Goal: Task Accomplishment & Management: Manage account settings

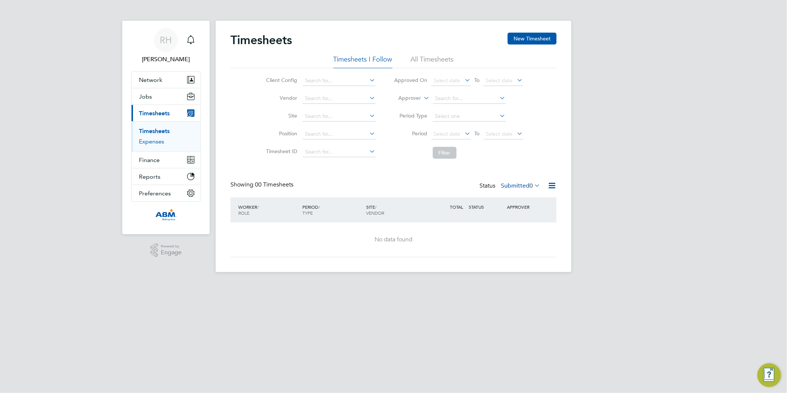
click at [153, 143] on link "Expenses" at bounding box center [151, 141] width 25 height 7
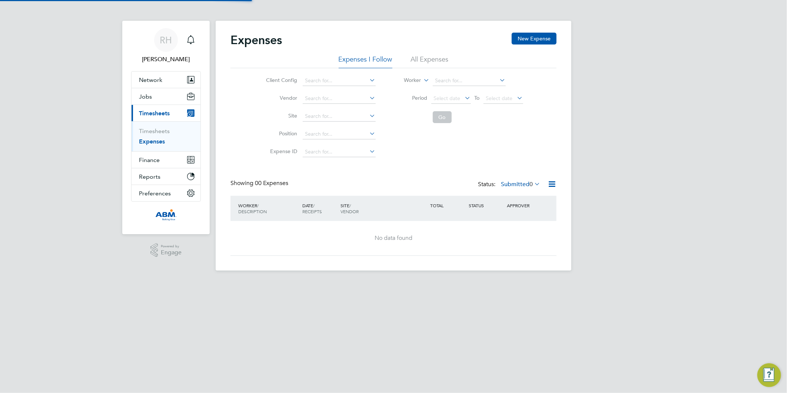
click at [416, 56] on li "All Expenses" at bounding box center [430, 61] width 38 height 13
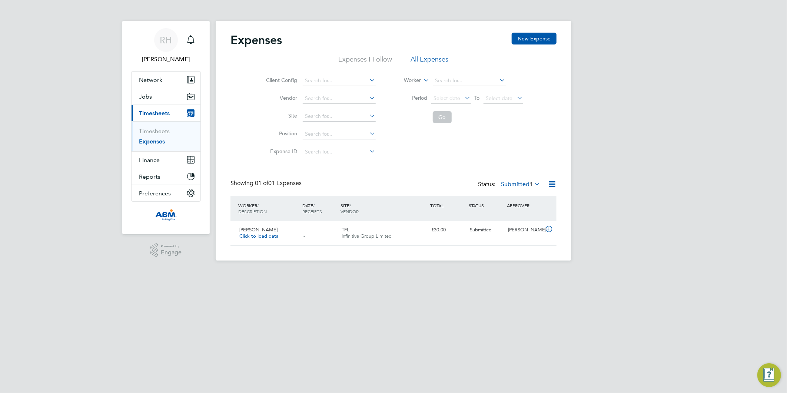
scroll to position [19, 90]
click at [547, 231] on icon at bounding box center [549, 229] width 9 height 6
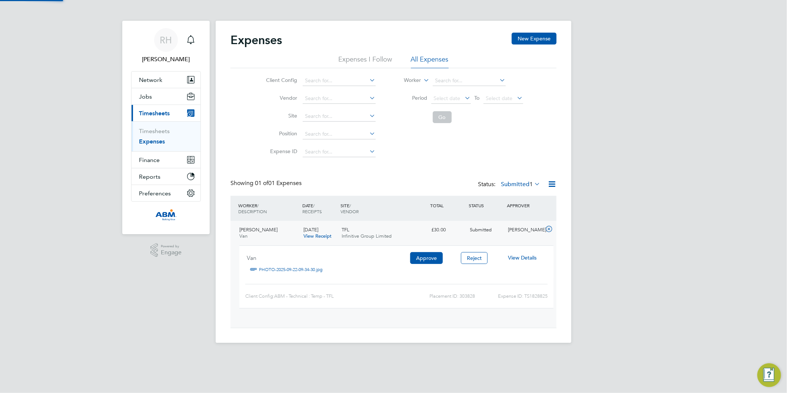
scroll to position [12, 133]
click at [424, 257] on button "Approve" at bounding box center [426, 258] width 33 height 12
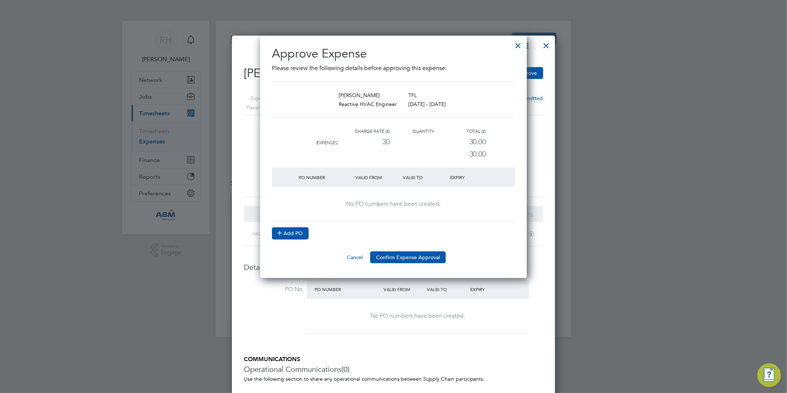
click at [279, 231] on icon at bounding box center [280, 233] width 6 height 6
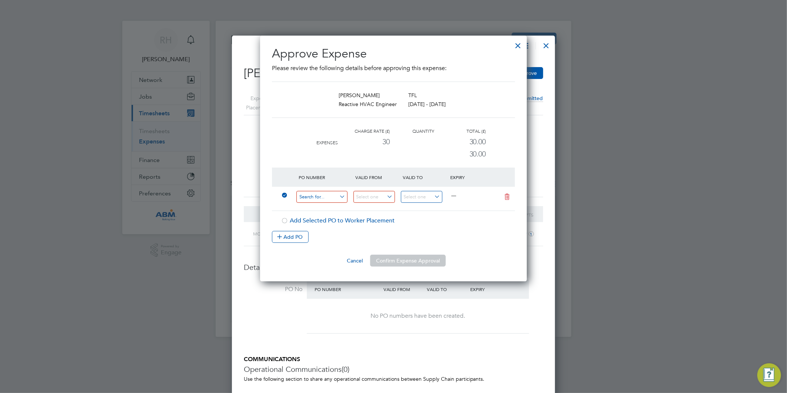
click at [316, 198] on input at bounding box center [322, 197] width 51 height 12
paste input "647872"
type input "647872"
click at [384, 210] on div "647872 —" at bounding box center [393, 199] width 243 height 24
click at [380, 199] on input at bounding box center [375, 197] width 42 height 12
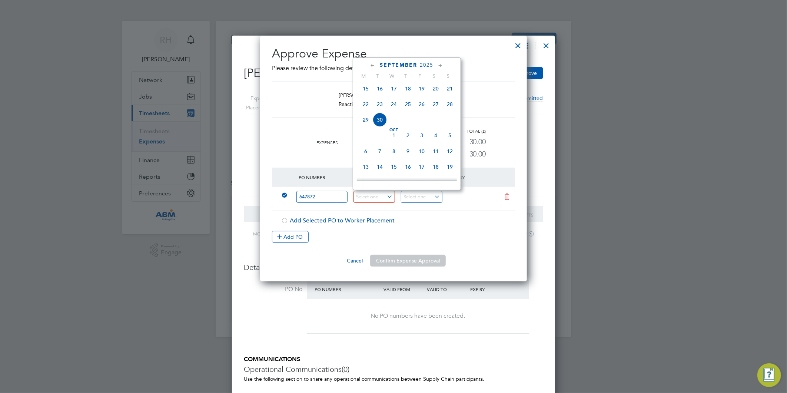
click at [366, 106] on span "22" at bounding box center [366, 104] width 14 height 14
type input "22 Sep 2025"
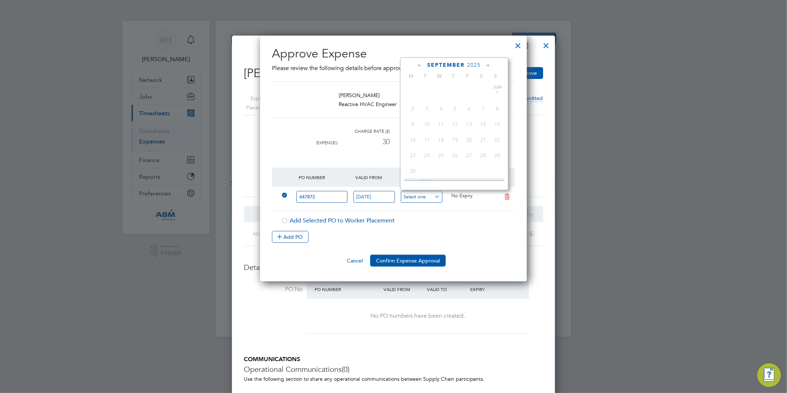
click at [426, 197] on input at bounding box center [422, 197] width 42 height 12
click at [410, 108] on span "22" at bounding box center [413, 104] width 14 height 14
type input "[DATE]"
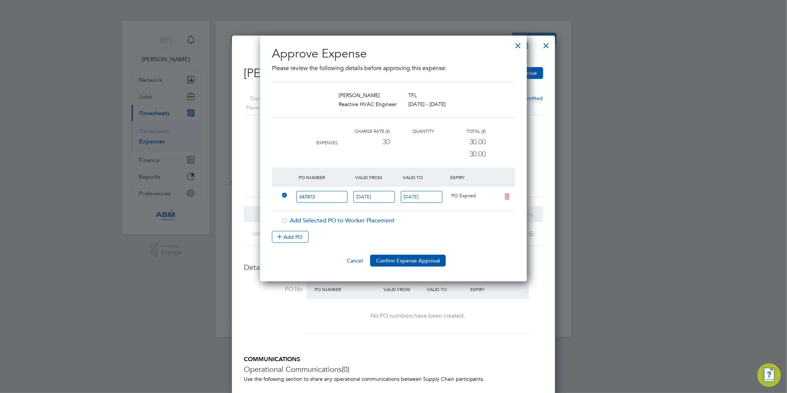
click at [478, 237] on div "Add PO" at bounding box center [393, 237] width 243 height 12
click at [399, 257] on button "Confirm Expense Approval" at bounding box center [408, 261] width 76 height 12
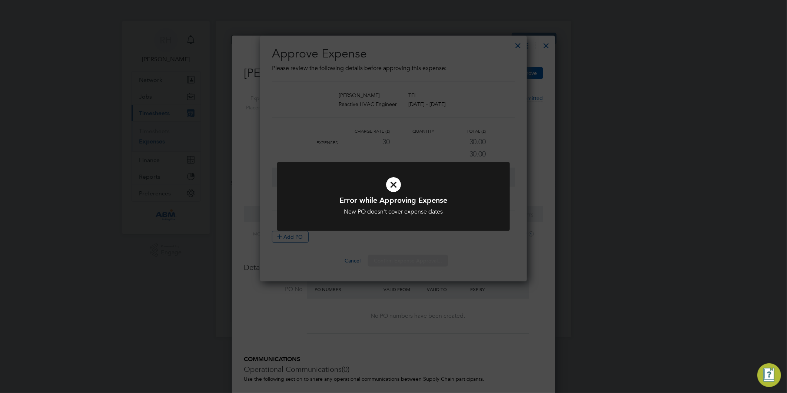
click at [388, 188] on icon at bounding box center [393, 184] width 193 height 29
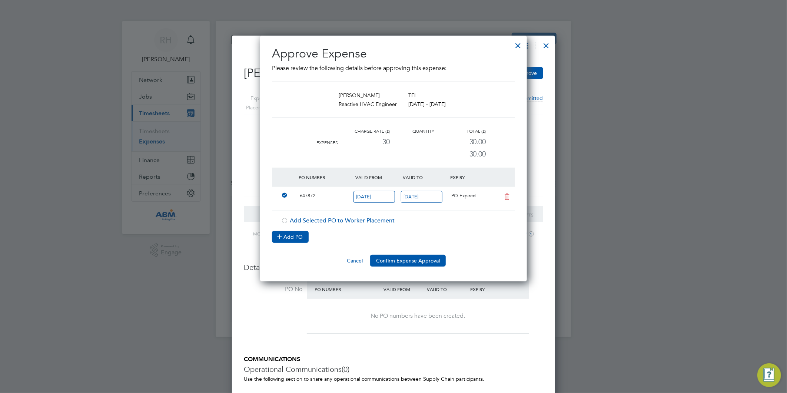
click at [287, 235] on button "Add PO" at bounding box center [290, 237] width 37 height 12
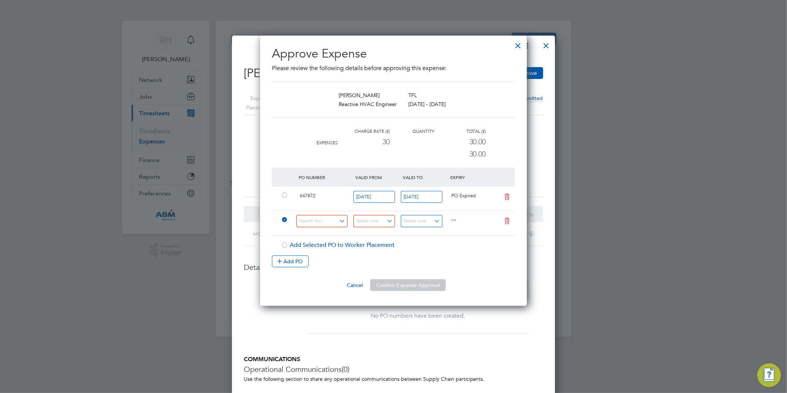
drag, startPoint x: 509, startPoint y: 220, endPoint x: 498, endPoint y: 220, distance: 10.7
click at [509, 220] on icon at bounding box center [507, 221] width 9 height 6
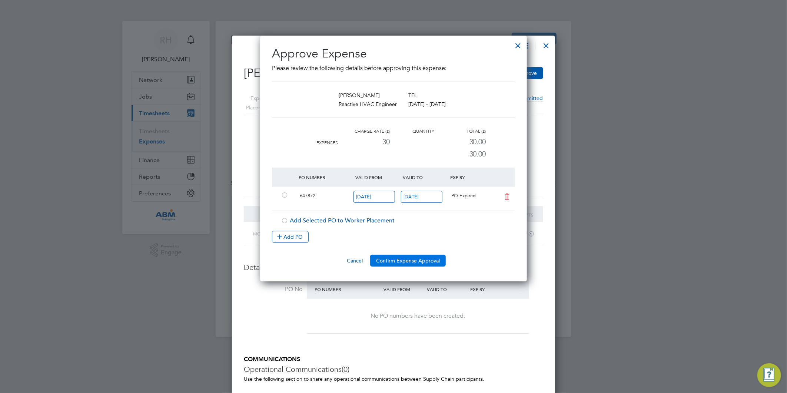
click at [402, 256] on button "Confirm Expense Approval" at bounding box center [408, 261] width 76 height 12
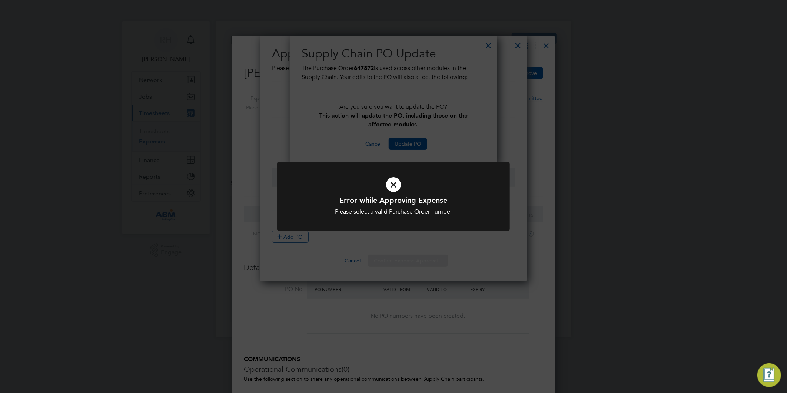
click at [396, 184] on icon at bounding box center [393, 184] width 193 height 29
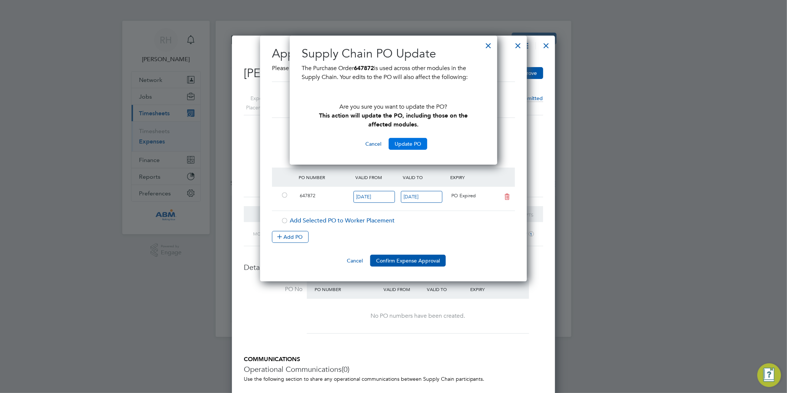
click at [415, 142] on button "Update PO" at bounding box center [408, 144] width 39 height 12
click at [369, 141] on button "Cancel" at bounding box center [374, 144] width 28 height 12
click at [487, 42] on div at bounding box center [488, 43] width 13 height 13
click at [489, 48] on div at bounding box center [488, 43] width 13 height 13
click at [283, 195] on div at bounding box center [284, 196] width 7 height 6
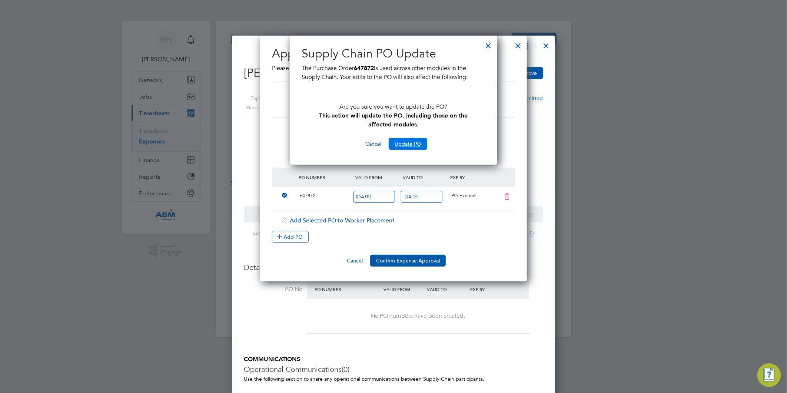
click at [406, 140] on button "Update PO" at bounding box center [408, 144] width 39 height 12
click at [402, 257] on button "Confirm Expense Approval" at bounding box center [408, 261] width 76 height 12
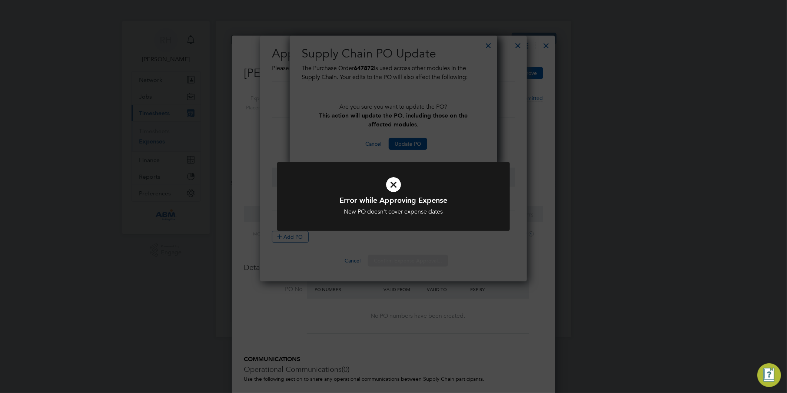
click at [394, 182] on icon at bounding box center [393, 184] width 193 height 29
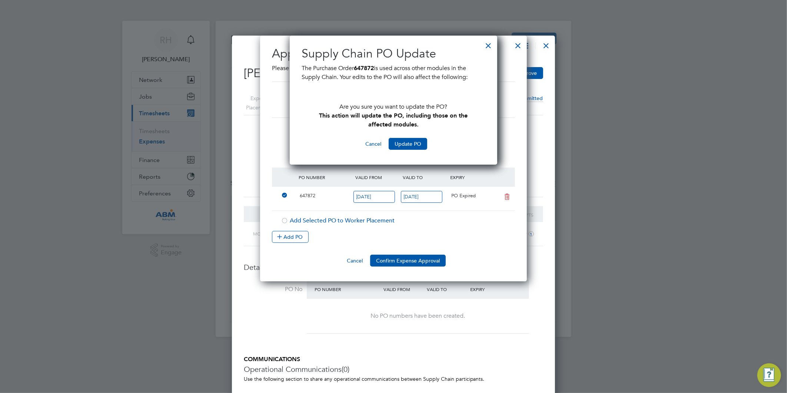
click at [489, 44] on div at bounding box center [488, 43] width 13 height 13
click at [398, 140] on button "Update PO" at bounding box center [408, 144] width 39 height 12
click at [419, 259] on button "Confirm Expense Approval" at bounding box center [408, 261] width 76 height 12
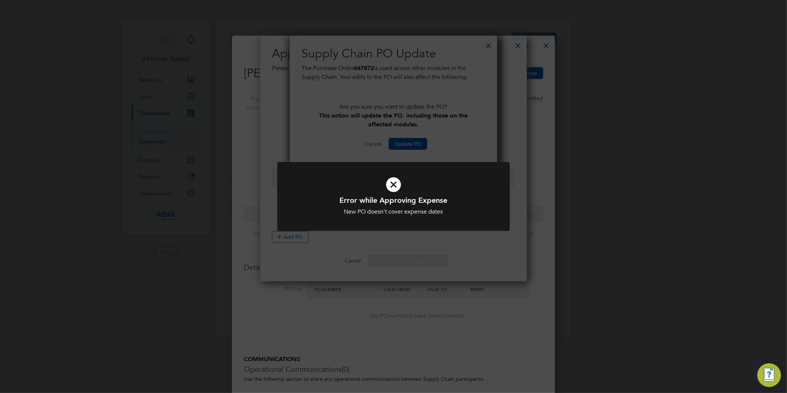
drag, startPoint x: 385, startPoint y: 177, endPoint x: 391, endPoint y: 183, distance: 8.7
click at [390, 182] on icon at bounding box center [393, 184] width 193 height 29
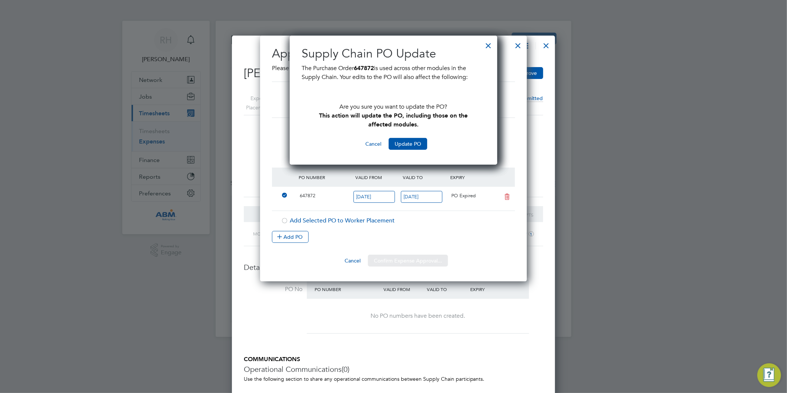
click at [392, 183] on div "Expenses New Expense Expenses I Follow All Expenses Client Config Vendor Site P…" at bounding box center [394, 179] width 356 height 316
click at [397, 142] on button "Update PO" at bounding box center [408, 144] width 39 height 12
click at [486, 46] on div at bounding box center [488, 43] width 13 height 13
click at [519, 44] on div at bounding box center [518, 43] width 13 height 13
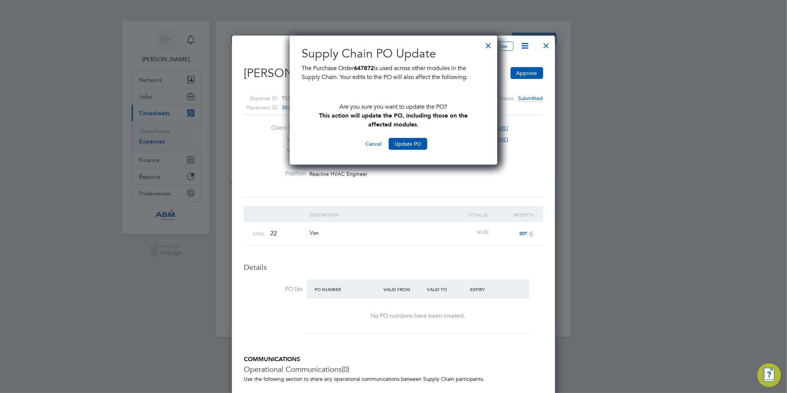
click at [487, 47] on div at bounding box center [488, 43] width 13 height 13
drag, startPoint x: 490, startPoint y: 44, endPoint x: 473, endPoint y: 53, distance: 19.7
click at [490, 44] on div at bounding box center [488, 43] width 13 height 13
click at [375, 143] on button "Cancel" at bounding box center [374, 144] width 28 height 12
click at [375, 146] on button "Cancel" at bounding box center [374, 144] width 28 height 12
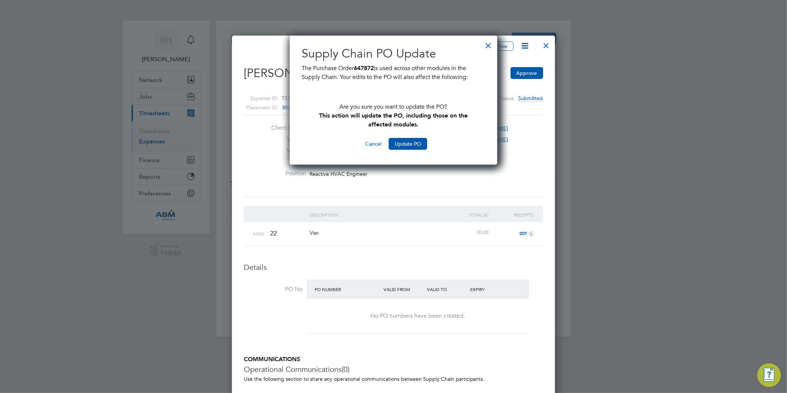
click at [488, 46] on div at bounding box center [488, 43] width 13 height 13
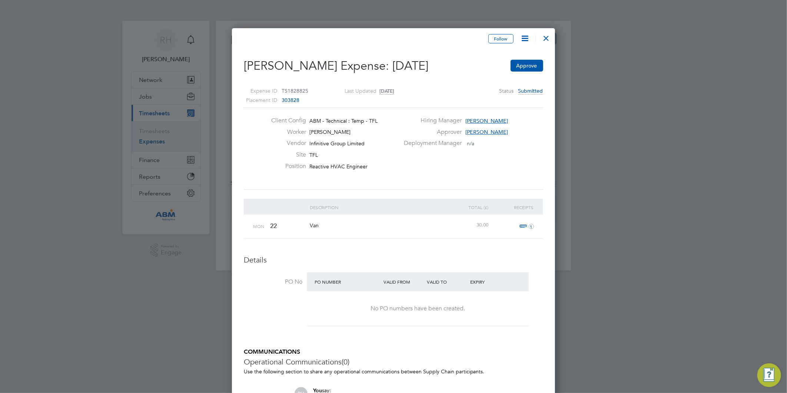
drag, startPoint x: 543, startPoint y: 33, endPoint x: 464, endPoint y: 50, distance: 79.9
click at [544, 33] on div at bounding box center [546, 36] width 13 height 13
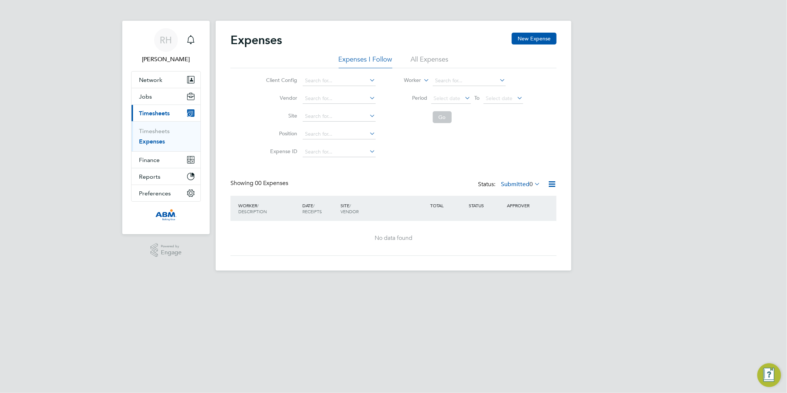
click at [417, 60] on li "All Expenses" at bounding box center [430, 61] width 38 height 13
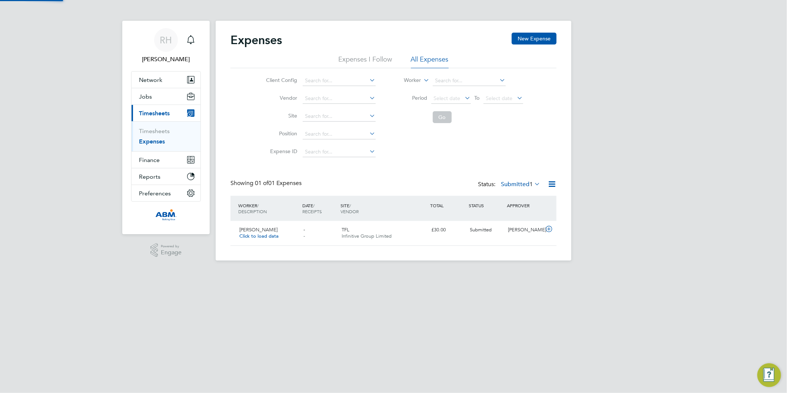
scroll to position [19, 90]
click at [548, 228] on icon at bounding box center [549, 229] width 9 height 6
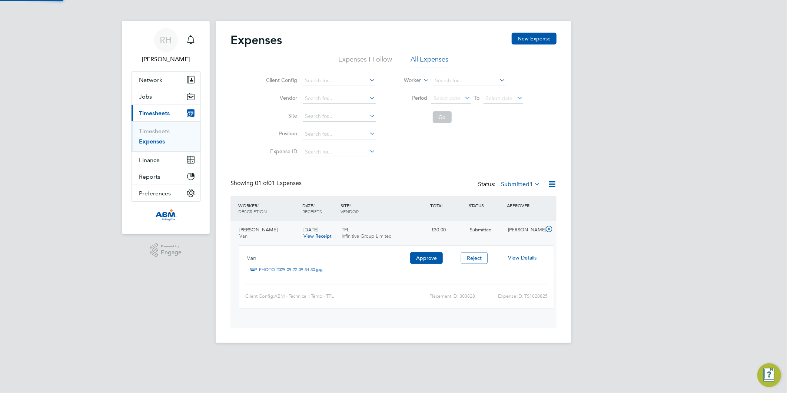
scroll to position [12, 133]
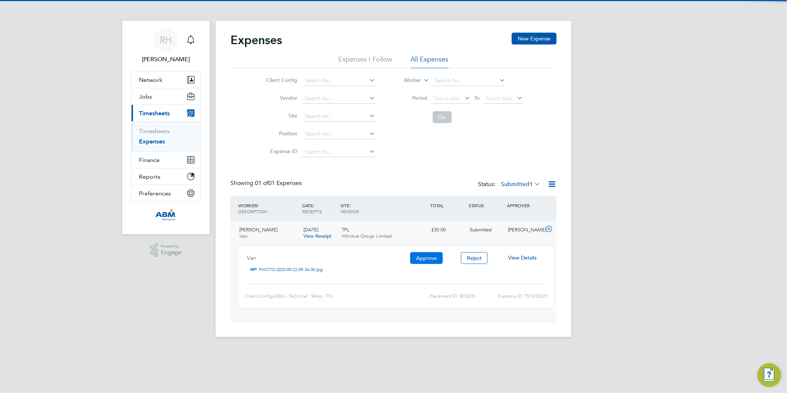
click at [420, 257] on button "Approve" at bounding box center [426, 258] width 33 height 12
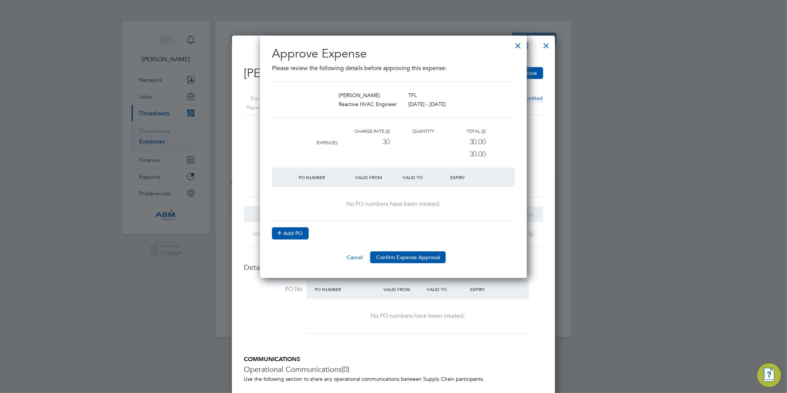
click at [292, 236] on button "Add PO" at bounding box center [290, 233] width 37 height 12
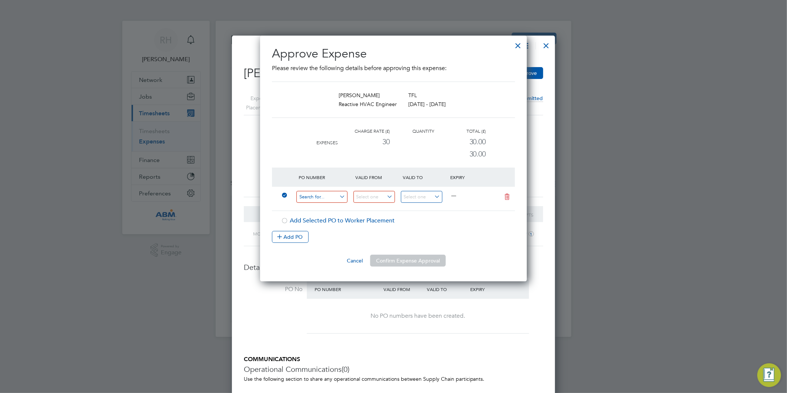
click at [312, 196] on input at bounding box center [322, 197] width 51 height 12
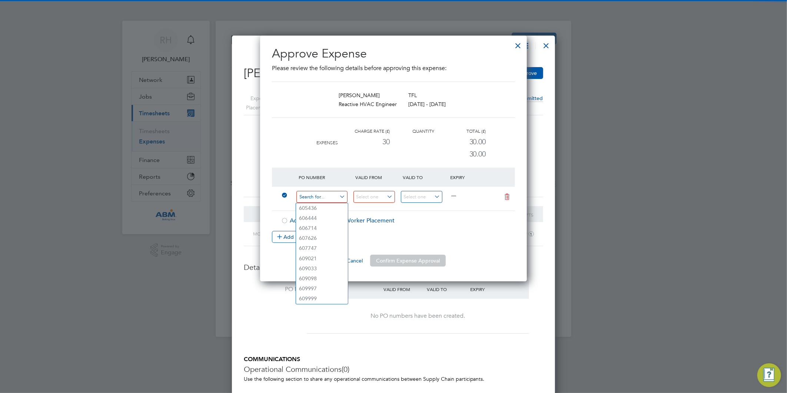
paste input "647872"
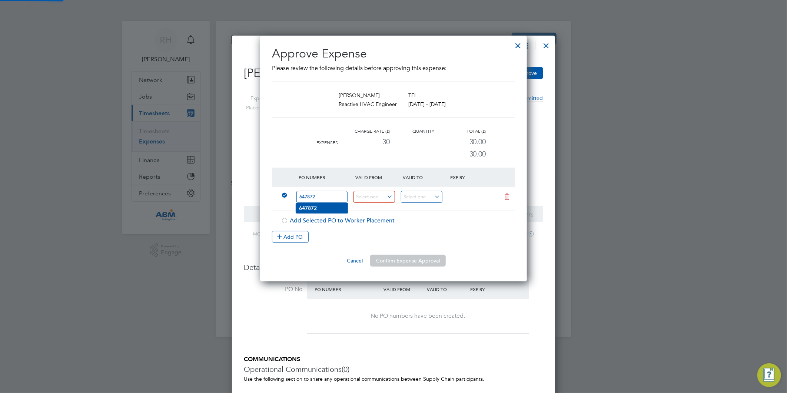
type input "647872"
click at [327, 210] on li "647872" at bounding box center [322, 208] width 52 height 10
type input "[DATE]"
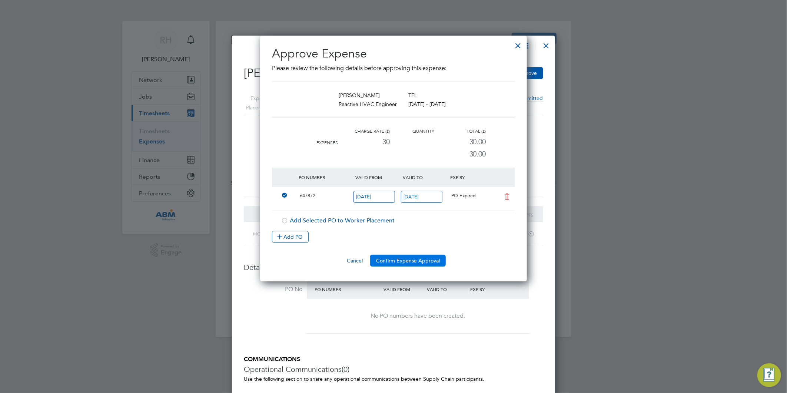
click at [390, 261] on button "Confirm Expense Approval" at bounding box center [408, 261] width 76 height 12
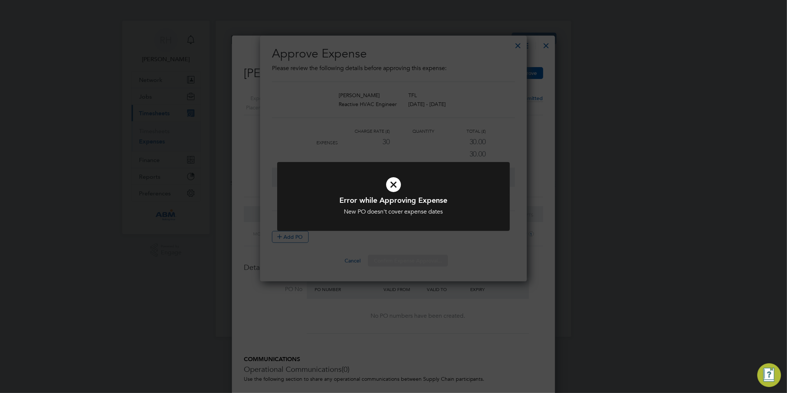
click at [395, 174] on icon at bounding box center [393, 184] width 193 height 29
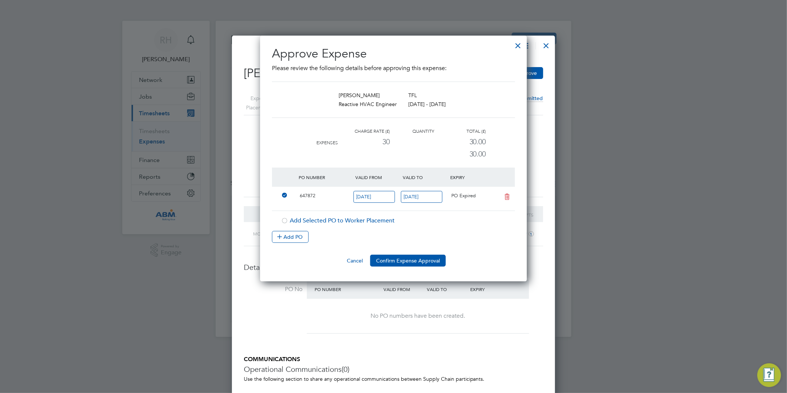
click at [358, 189] on div "647872 22 Sep 2025 22 Sep 2025 PO Expired" at bounding box center [393, 199] width 243 height 24
click at [410, 196] on input "[DATE]" at bounding box center [422, 197] width 42 height 12
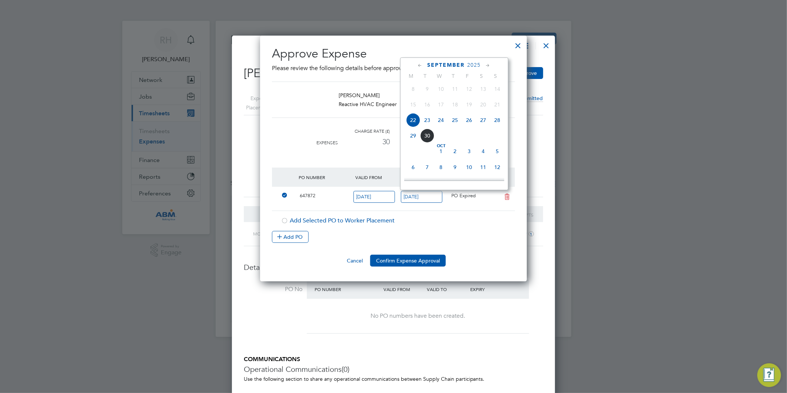
drag, startPoint x: 427, startPoint y: 122, endPoint x: 427, endPoint y: 132, distance: 10.8
click at [427, 121] on span "23" at bounding box center [427, 120] width 14 height 14
type input "23 Sep 2025"
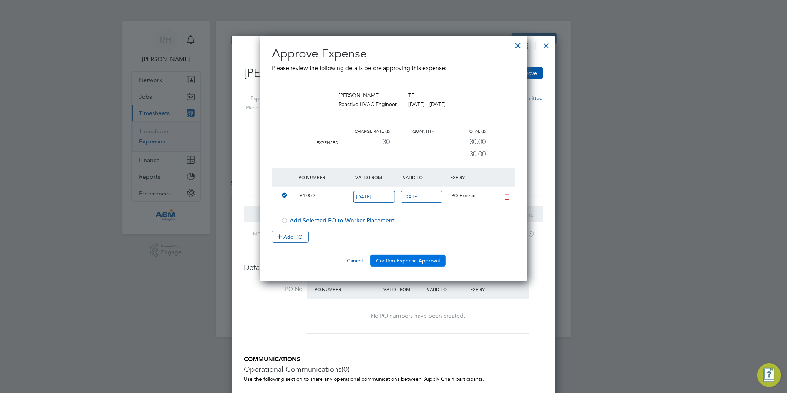
click at [403, 261] on button "Confirm Expense Approval" at bounding box center [408, 261] width 76 height 12
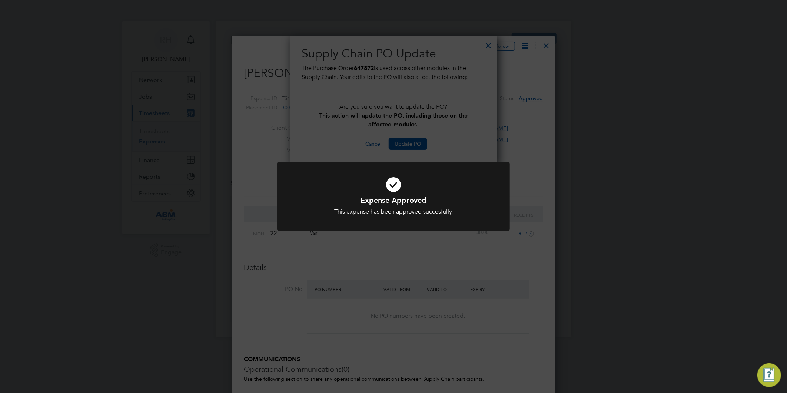
drag, startPoint x: 410, startPoint y: 179, endPoint x: 445, endPoint y: 145, distance: 48.2
click at [411, 179] on icon at bounding box center [393, 184] width 193 height 29
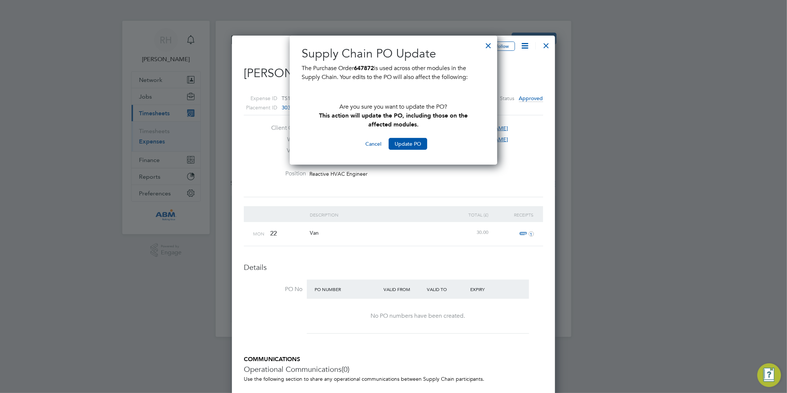
click at [446, 138] on div "Expenses New Expense Expenses I Follow All Expenses Client Config Vendor Site P…" at bounding box center [394, 179] width 356 height 316
click at [490, 44] on div at bounding box center [488, 43] width 13 height 13
click at [417, 143] on button "Update PO" at bounding box center [408, 144] width 39 height 12
click at [489, 43] on div at bounding box center [488, 43] width 13 height 13
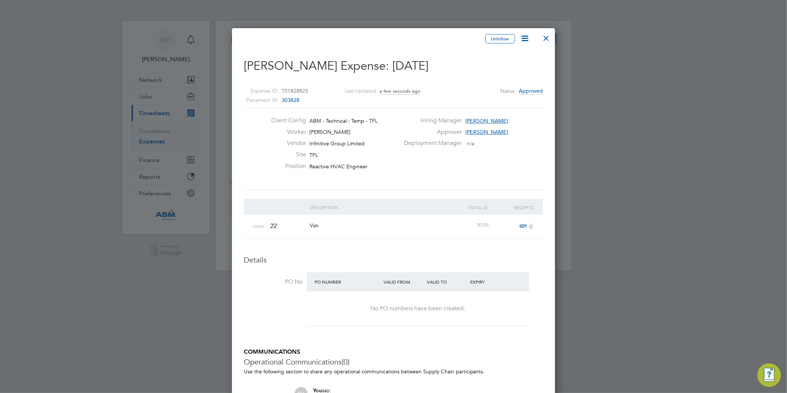
click at [544, 37] on div at bounding box center [546, 36] width 13 height 13
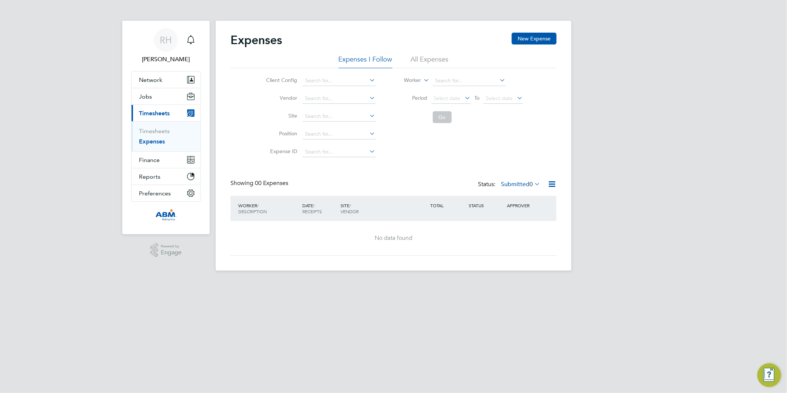
click at [431, 58] on li "All Expenses" at bounding box center [430, 61] width 38 height 13
drag, startPoint x: 151, startPoint y: 129, endPoint x: 154, endPoint y: 136, distance: 7.5
click at [151, 129] on link "Timesheets" at bounding box center [154, 131] width 31 height 7
click at [449, 57] on li "All Timesheets" at bounding box center [432, 61] width 43 height 13
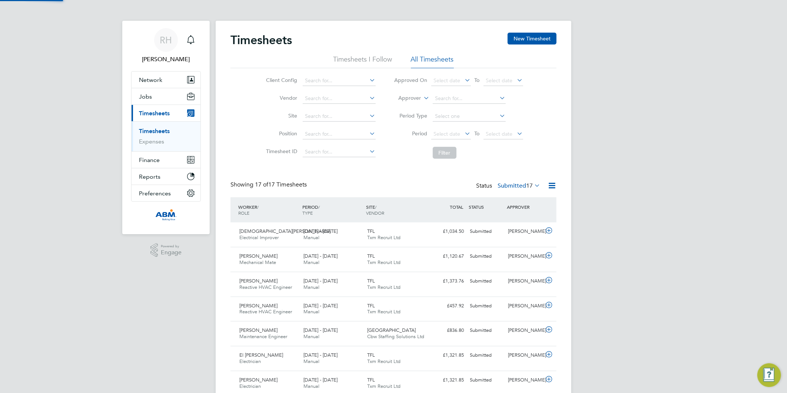
scroll to position [19, 64]
click at [160, 131] on link "Timesheets" at bounding box center [154, 131] width 31 height 7
drag, startPoint x: 160, startPoint y: 130, endPoint x: 163, endPoint y: 119, distance: 12.1
click at [160, 130] on link "Timesheets" at bounding box center [154, 131] width 31 height 7
click at [150, 129] on link "Timesheets" at bounding box center [154, 131] width 31 height 7
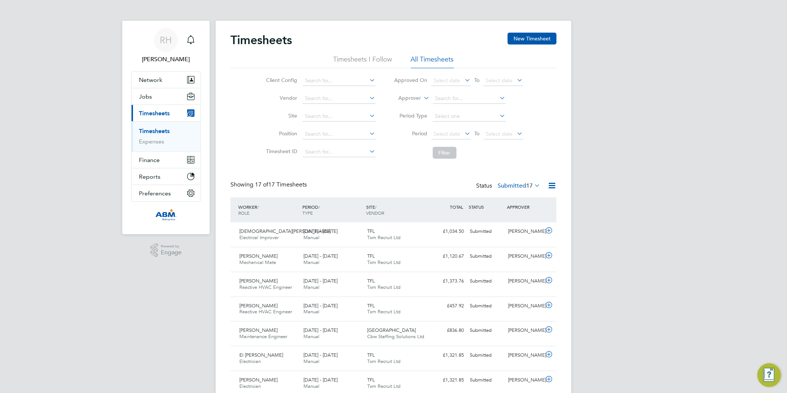
click at [162, 128] on link "Timesheets" at bounding box center [154, 131] width 31 height 7
click at [162, 129] on link "Timesheets" at bounding box center [154, 131] width 31 height 7
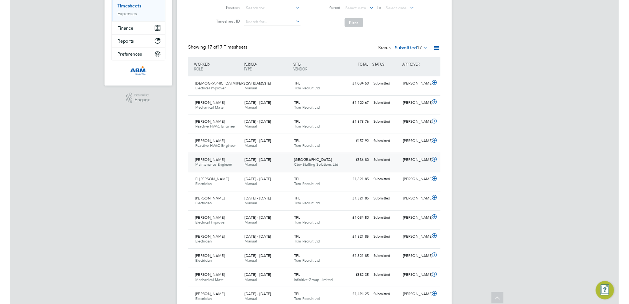
scroll to position [0, 0]
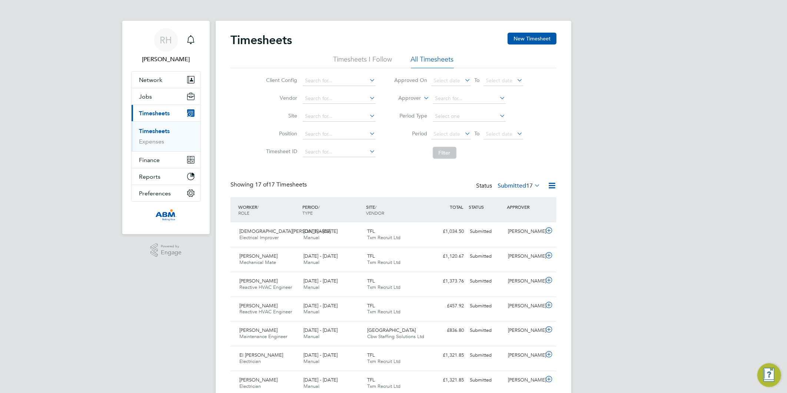
click at [153, 131] on link "Timesheets" at bounding box center [154, 131] width 31 height 7
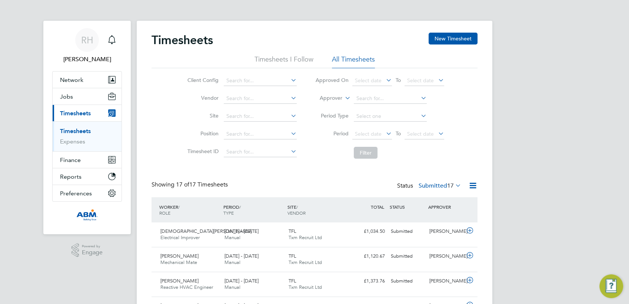
scroll to position [19, 64]
click at [66, 132] on link "Timesheets" at bounding box center [75, 131] width 31 height 7
click at [70, 132] on link "Timesheets" at bounding box center [75, 131] width 31 height 7
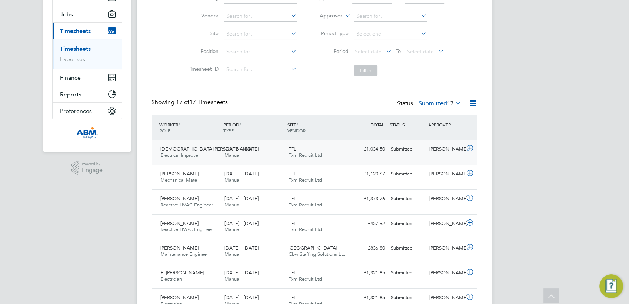
click at [469, 149] on icon at bounding box center [470, 148] width 9 height 6
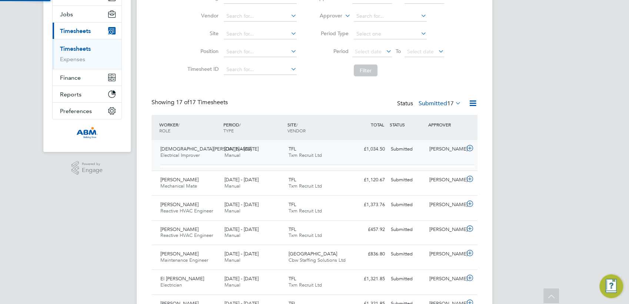
scroll to position [13, 72]
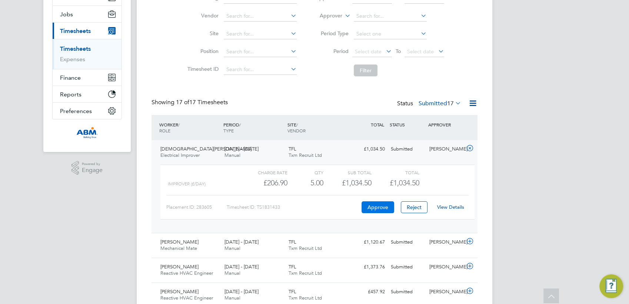
click at [376, 210] on button "Approve" at bounding box center [378, 207] width 33 height 12
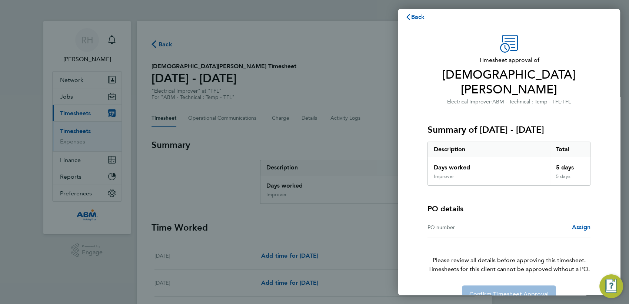
scroll to position [9, 0]
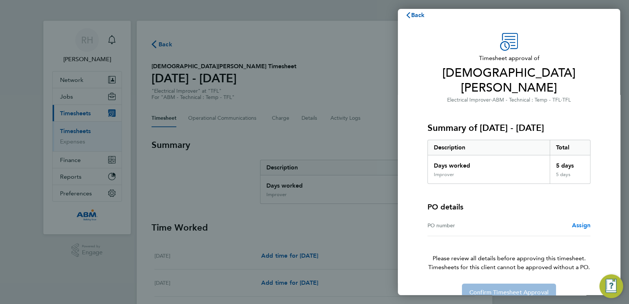
click at [576, 222] on span "Assign" at bounding box center [581, 225] width 19 height 7
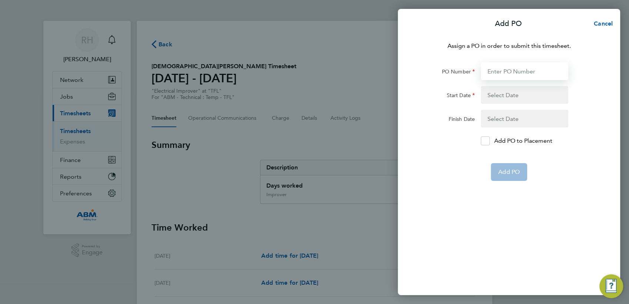
click at [500, 70] on input "PO Number" at bounding box center [524, 71] width 87 height 18
paste input "647909"
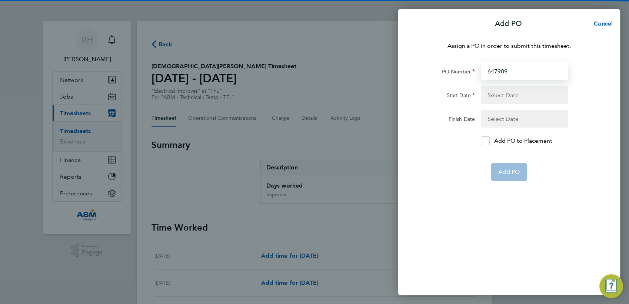
type input "647909"
click at [509, 96] on button "button" at bounding box center [524, 95] width 87 height 18
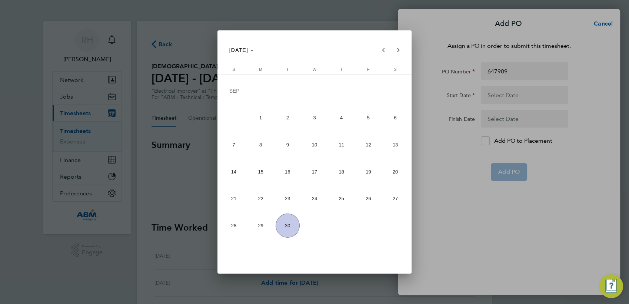
click at [391, 182] on span "20" at bounding box center [395, 171] width 24 height 24
type input "20 Sep 25"
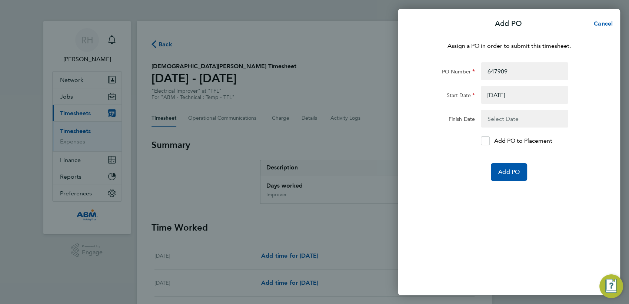
click at [509, 119] on button "button" at bounding box center [524, 119] width 87 height 18
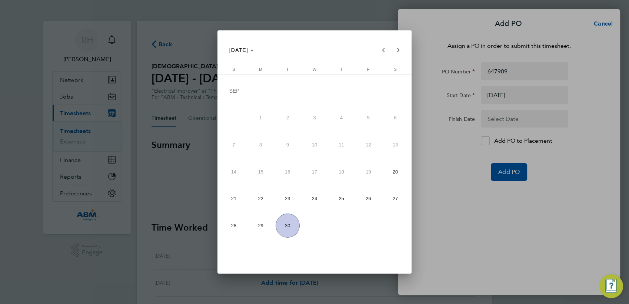
click at [363, 199] on span "26" at bounding box center [369, 198] width 24 height 24
type input "26 Sep 25"
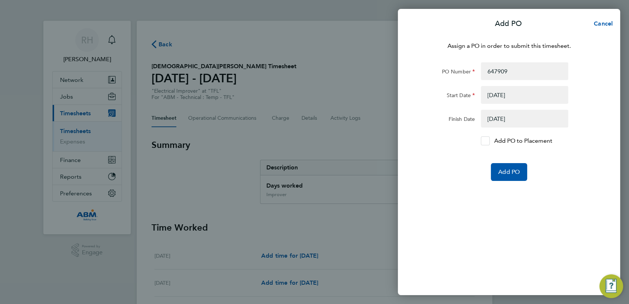
click at [486, 143] on icon at bounding box center [486, 141] width 6 height 5
click at [488, 141] on input "Add PO to Placement" at bounding box center [488, 141] width 0 height 0
click at [503, 171] on span "Add PO" at bounding box center [509, 171] width 21 height 7
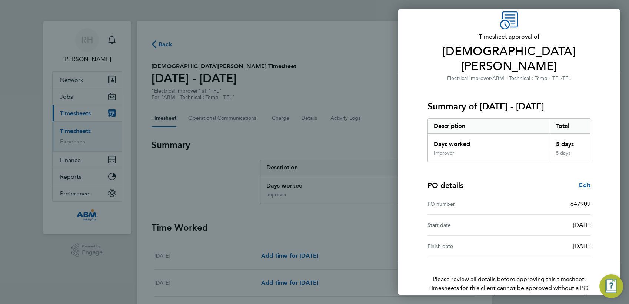
scroll to position [50, 0]
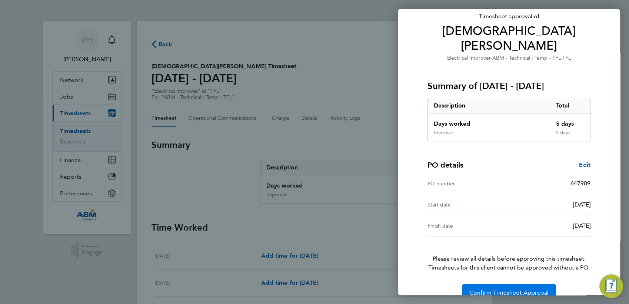
click at [522, 284] on button "Confirm Timesheet Approval" at bounding box center [509, 293] width 94 height 18
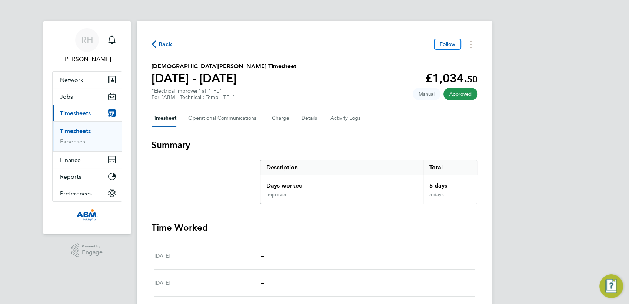
click at [169, 45] on span "Back" at bounding box center [166, 44] width 14 height 9
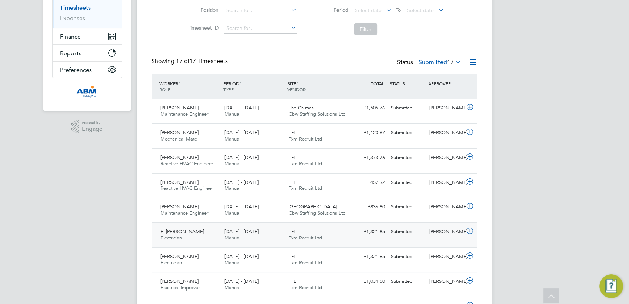
click at [469, 230] on icon at bounding box center [470, 231] width 9 height 6
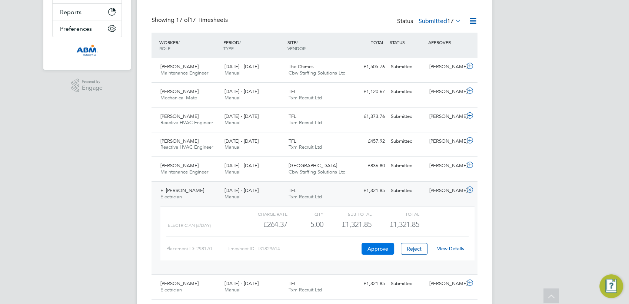
click at [381, 248] on button "Approve" at bounding box center [378, 249] width 33 height 12
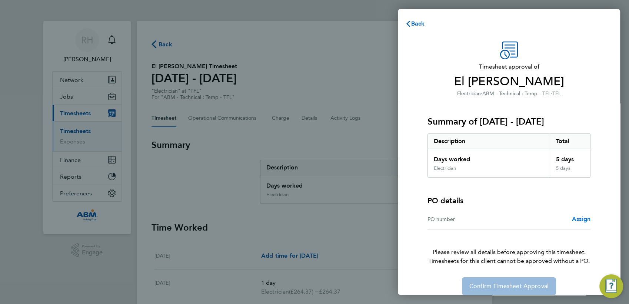
click at [579, 219] on span "Assign" at bounding box center [581, 218] width 19 height 7
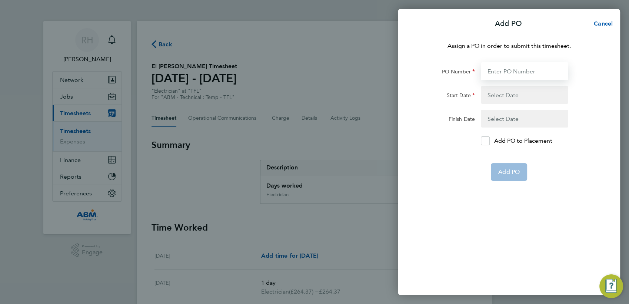
click at [493, 73] on input "PO Number" at bounding box center [524, 71] width 87 height 18
paste input "647909"
type input "647909"
type input "[DATE]"
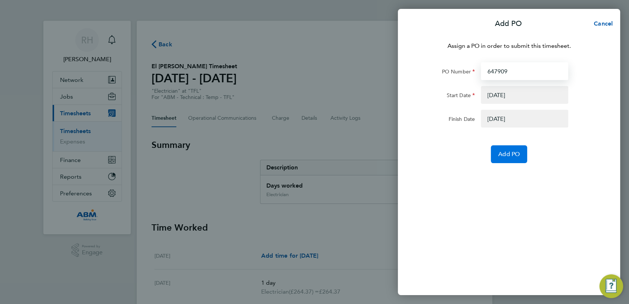
type input "647909"
click at [510, 156] on span "Add PO" at bounding box center [509, 153] width 21 height 7
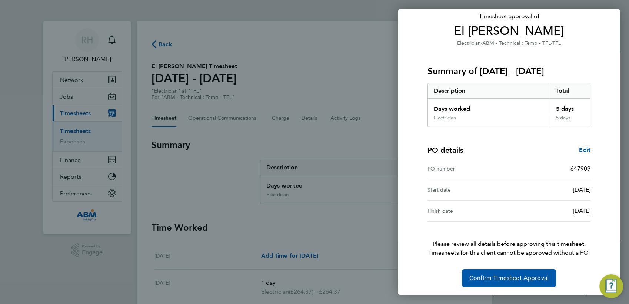
scroll to position [50, 0]
click at [509, 278] on span "Confirm Timesheet Approval" at bounding box center [509, 277] width 79 height 7
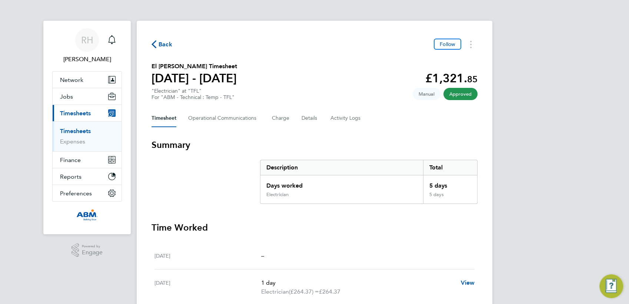
click at [169, 46] on span "Back" at bounding box center [166, 44] width 14 height 9
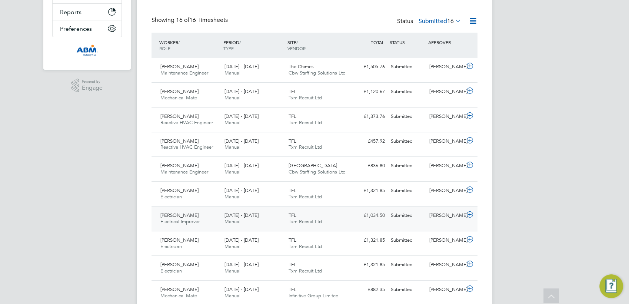
click at [470, 215] on icon at bounding box center [470, 215] width 9 height 6
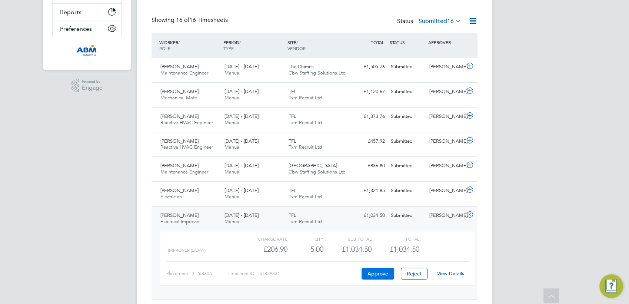
click at [377, 272] on button "Approve" at bounding box center [378, 274] width 33 height 12
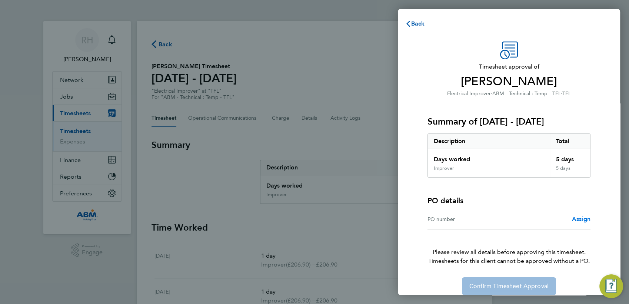
click at [577, 219] on span "Assign" at bounding box center [581, 218] width 19 height 7
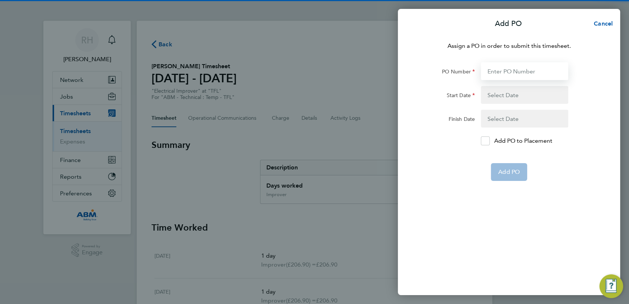
click at [509, 71] on input "PO Number" at bounding box center [524, 71] width 87 height 18
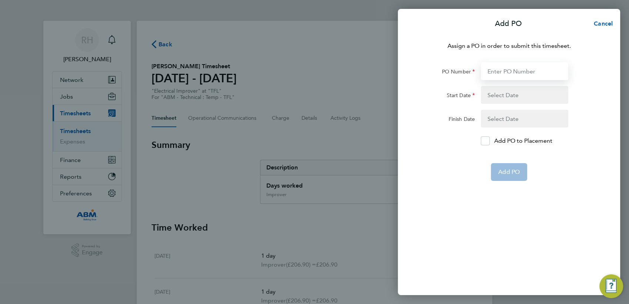
paste input "647909"
type input "647909"
type input "[DATE]"
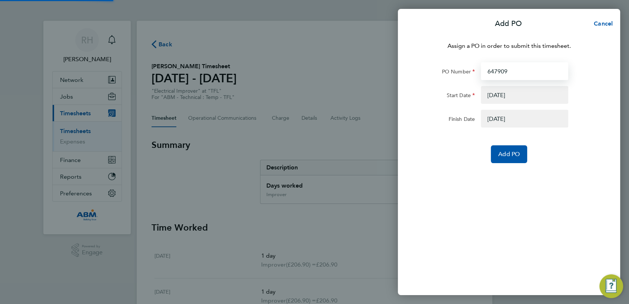
type input "647909"
click at [519, 93] on button "button" at bounding box center [524, 95] width 87 height 18
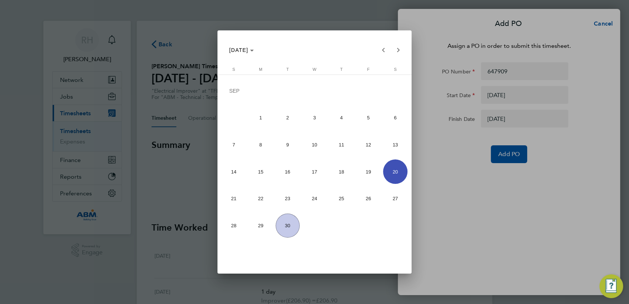
click at [268, 198] on span "22" at bounding box center [261, 198] width 24 height 24
type input "[DATE]"
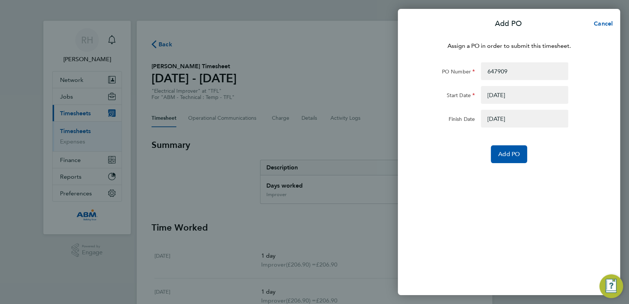
click at [501, 117] on button "button" at bounding box center [524, 119] width 87 height 18
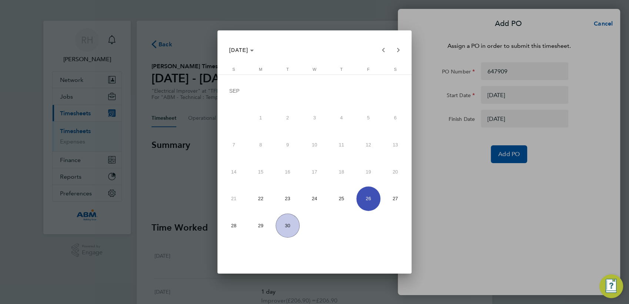
click at [241, 224] on span "28" at bounding box center [234, 226] width 24 height 24
type input "[DATE]"
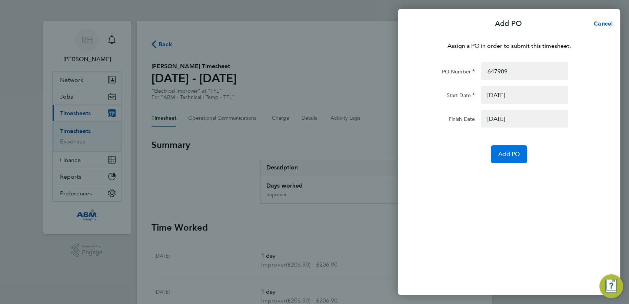
click at [502, 154] on span "Add PO" at bounding box center [509, 153] width 21 height 7
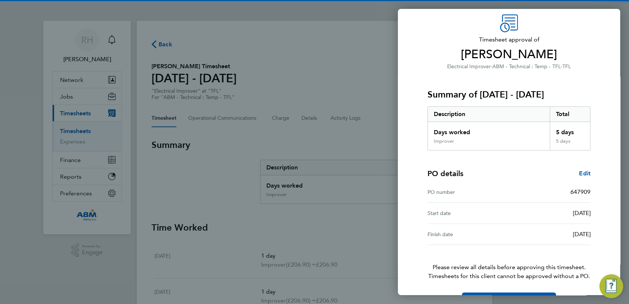
scroll to position [50, 0]
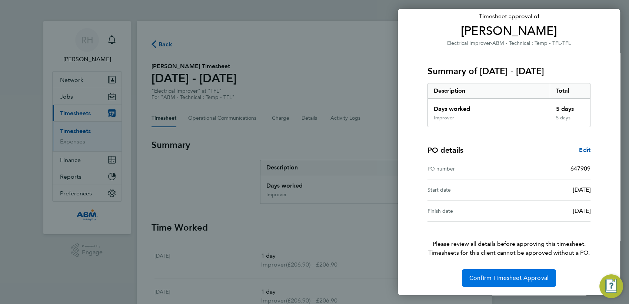
click at [497, 276] on span "Confirm Timesheet Approval" at bounding box center [509, 277] width 79 height 7
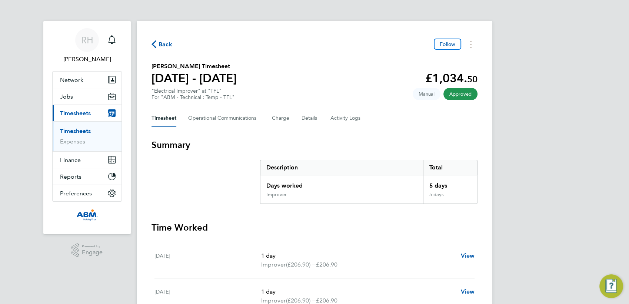
click at [166, 45] on span "Back" at bounding box center [166, 44] width 14 height 9
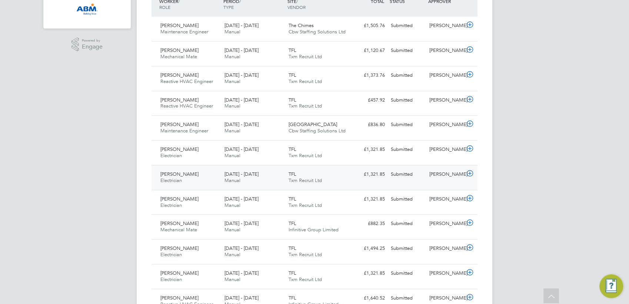
click at [468, 172] on icon at bounding box center [470, 174] width 9 height 6
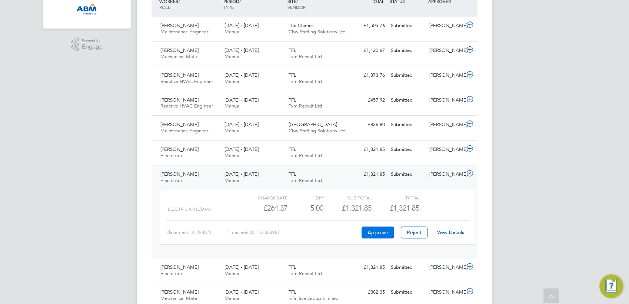
click at [381, 232] on button "Approve" at bounding box center [378, 232] width 33 height 12
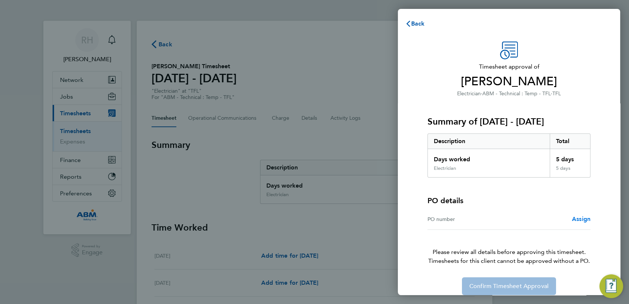
click at [580, 219] on span "Assign" at bounding box center [581, 218] width 19 height 7
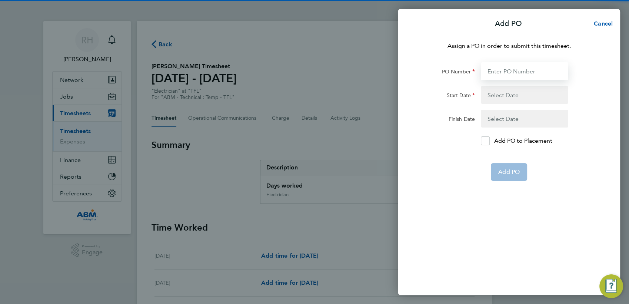
click at [510, 68] on input "PO Number" at bounding box center [524, 71] width 87 height 18
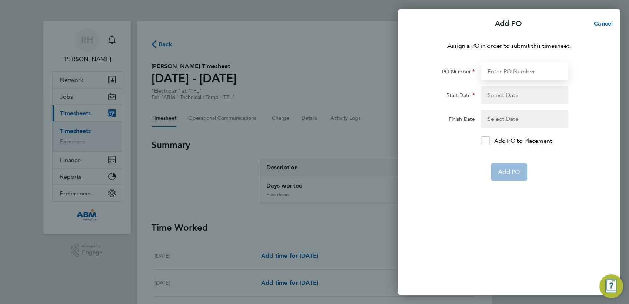
paste input "647909"
type input "647909"
type input "22 Sep 25"
type input "28 Sep 25"
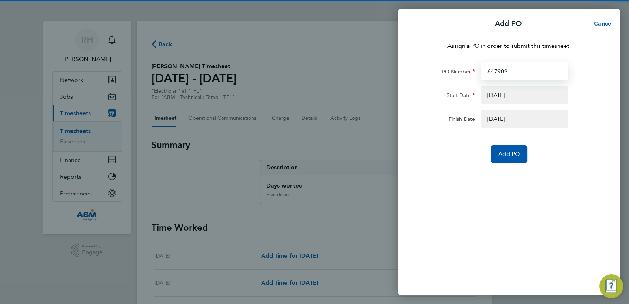
type input "647909"
click at [506, 94] on button "button" at bounding box center [524, 95] width 87 height 18
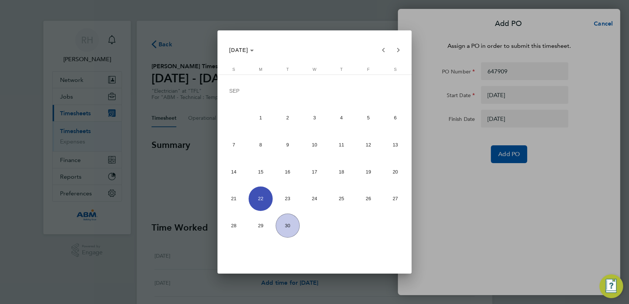
drag, startPoint x: 393, startPoint y: 176, endPoint x: 397, endPoint y: 173, distance: 5.0
click at [393, 175] on span "20" at bounding box center [395, 171] width 24 height 24
type input "[DATE]"
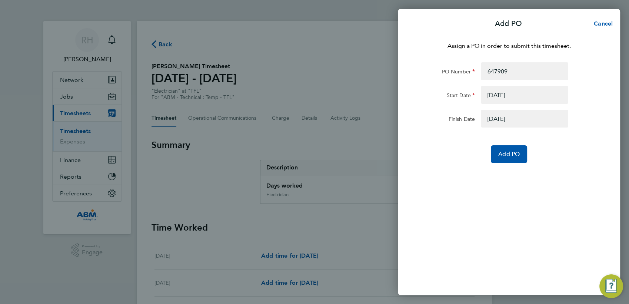
click at [501, 119] on button "button" at bounding box center [524, 119] width 87 height 18
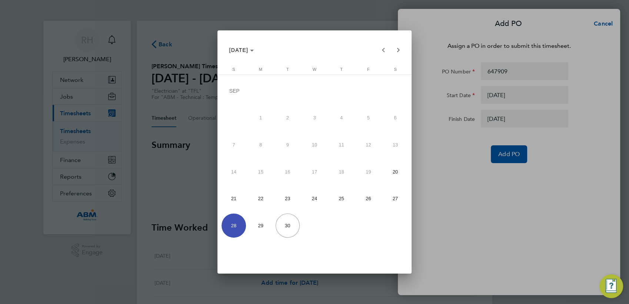
click at [372, 198] on span "26" at bounding box center [369, 198] width 24 height 24
type input "[DATE]"
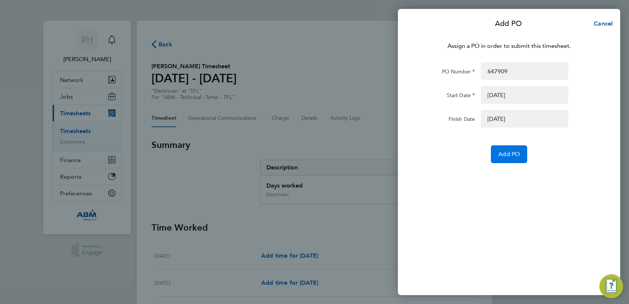
click at [504, 150] on button "Add PO" at bounding box center [509, 154] width 36 height 18
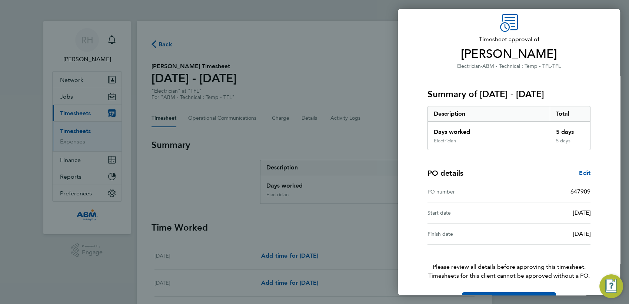
scroll to position [50, 0]
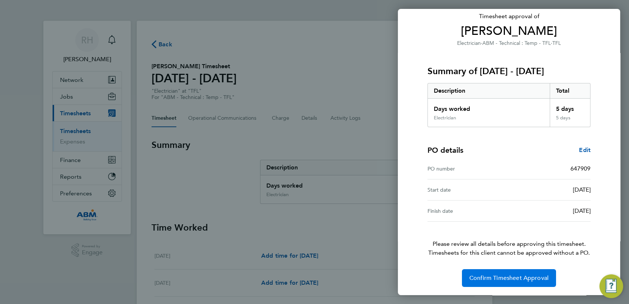
click at [509, 278] on span "Confirm Timesheet Approval" at bounding box center [509, 277] width 79 height 7
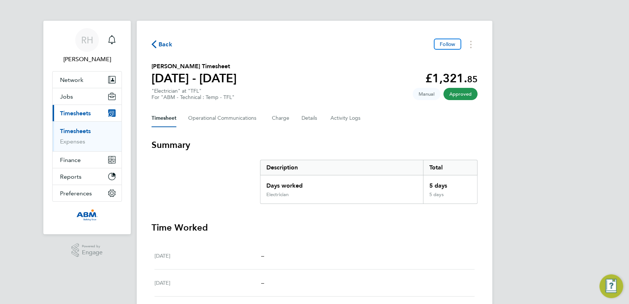
click at [163, 45] on span "Back" at bounding box center [166, 44] width 14 height 9
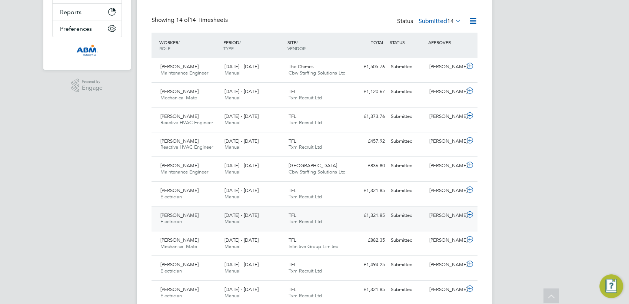
click at [472, 216] on icon at bounding box center [470, 215] width 9 height 6
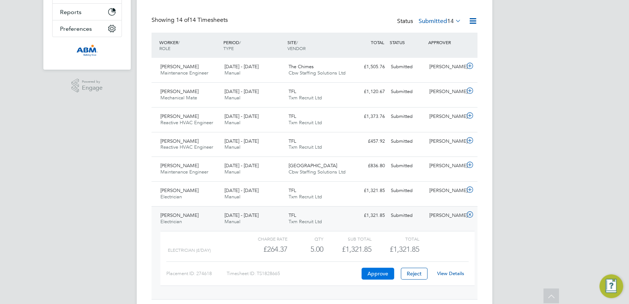
click at [379, 272] on button "Approve" at bounding box center [378, 274] width 33 height 12
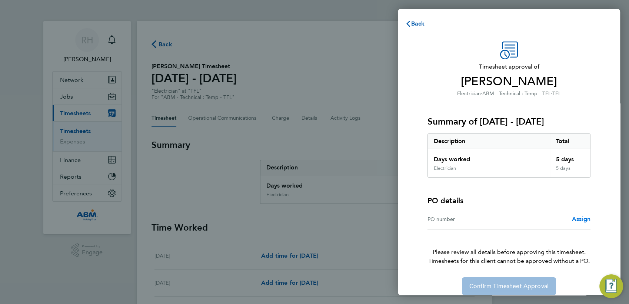
click at [582, 220] on span "Assign" at bounding box center [581, 218] width 19 height 7
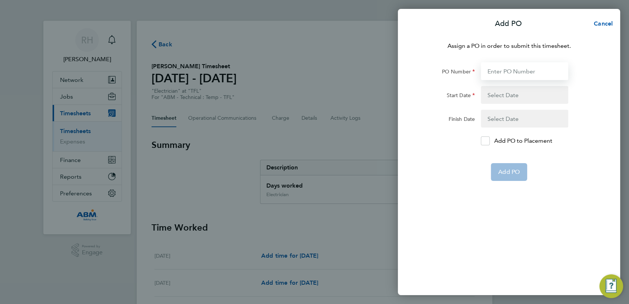
click at [505, 70] on input "PO Number" at bounding box center [524, 71] width 87 height 18
paste input "647909"
type input "647909"
type input "[DATE]"
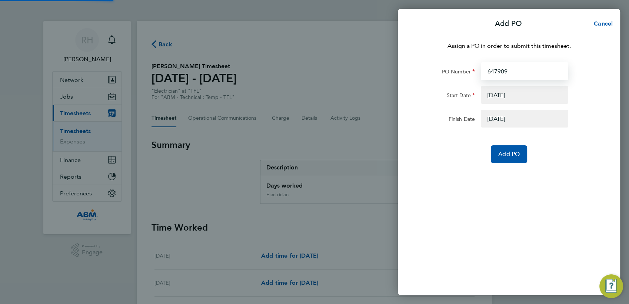
type input "647909"
click at [504, 94] on button "button" at bounding box center [524, 95] width 87 height 18
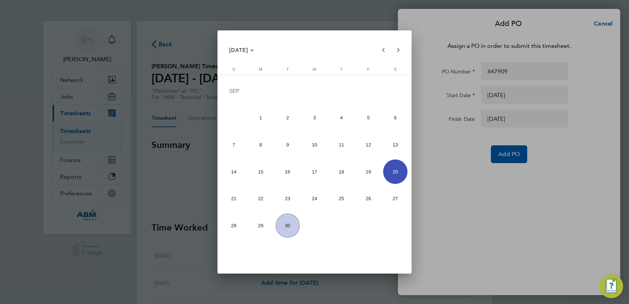
drag, startPoint x: 430, startPoint y: 122, endPoint x: 467, endPoint y: 142, distance: 42.0
click at [430, 123] on div at bounding box center [314, 152] width 629 height 304
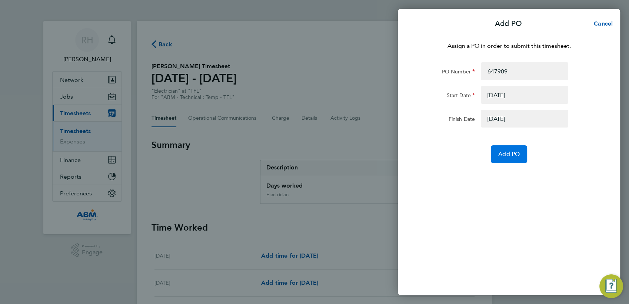
click at [517, 158] on button "Add PO" at bounding box center [509, 154] width 36 height 18
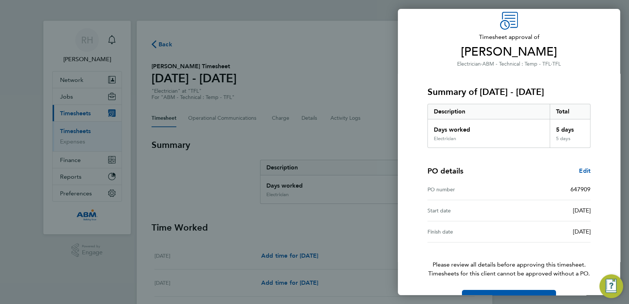
scroll to position [50, 0]
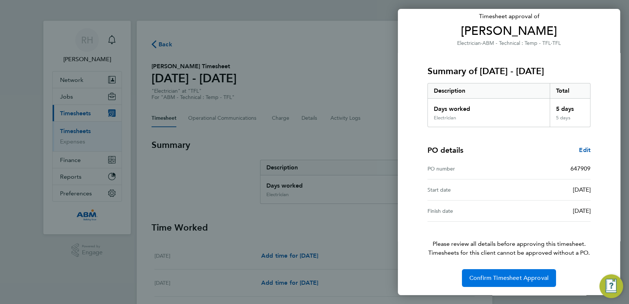
click at [517, 276] on span "Confirm Timesheet Approval" at bounding box center [509, 277] width 79 height 7
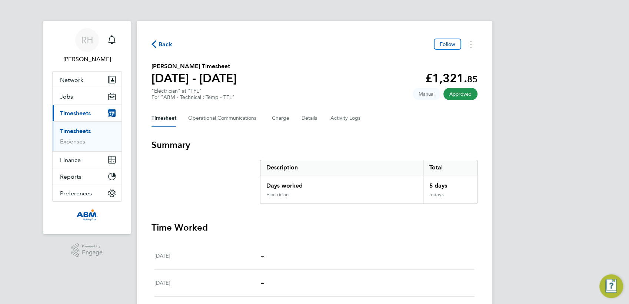
click at [166, 46] on span "Back" at bounding box center [166, 44] width 14 height 9
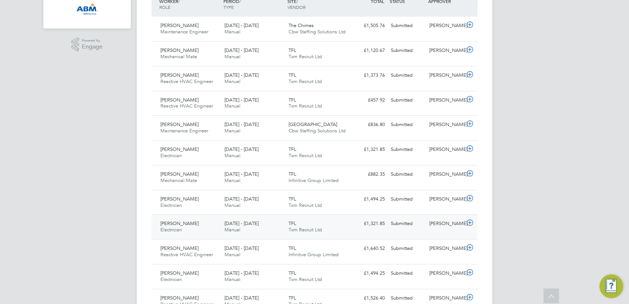
click at [469, 222] on icon at bounding box center [470, 223] width 9 height 6
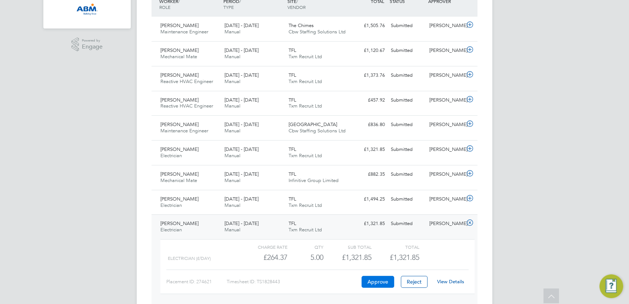
click at [383, 282] on button "Approve" at bounding box center [378, 282] width 33 height 12
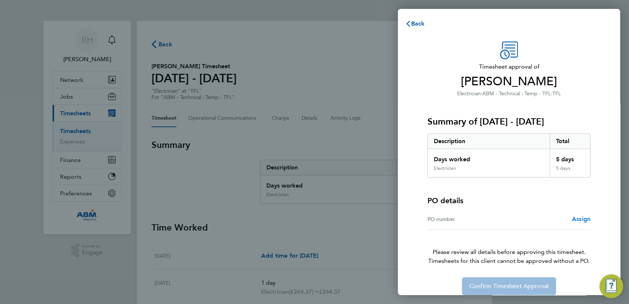
click at [580, 221] on span "Assign" at bounding box center [581, 218] width 19 height 7
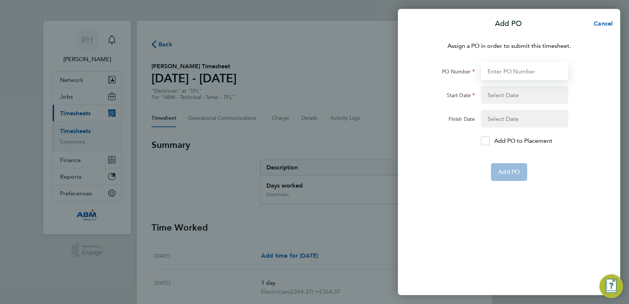
click at [507, 70] on input "PO Number" at bounding box center [524, 71] width 87 height 18
paste input "647909"
type input "647909"
type input "[DATE]"
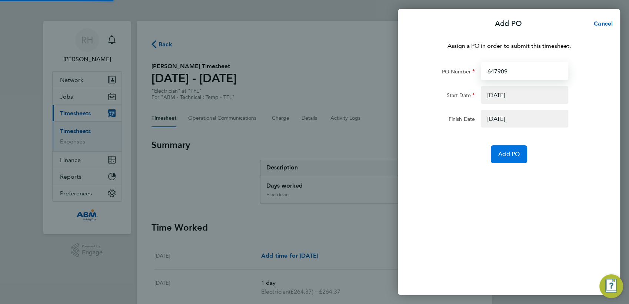
type input "647909"
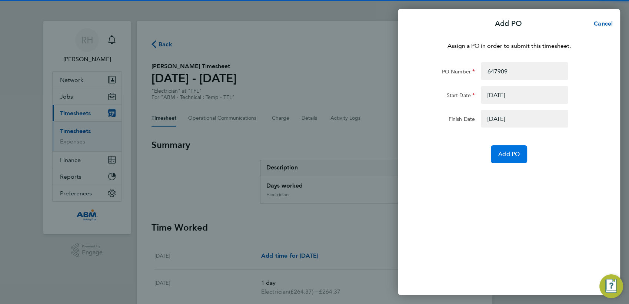
click at [510, 156] on span "Add PO" at bounding box center [509, 153] width 21 height 7
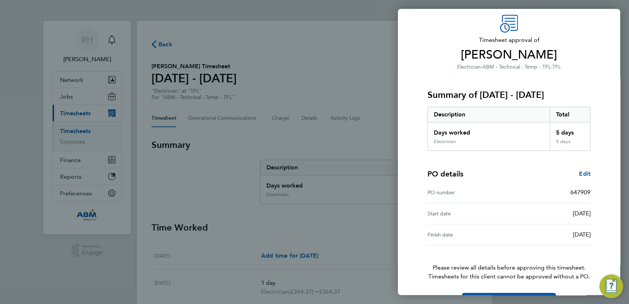
scroll to position [50, 0]
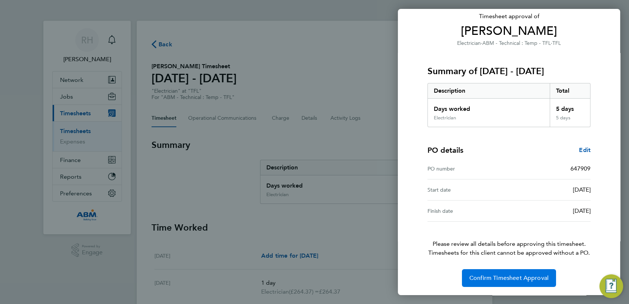
click at [515, 275] on span "Confirm Timesheet Approval" at bounding box center [509, 277] width 79 height 7
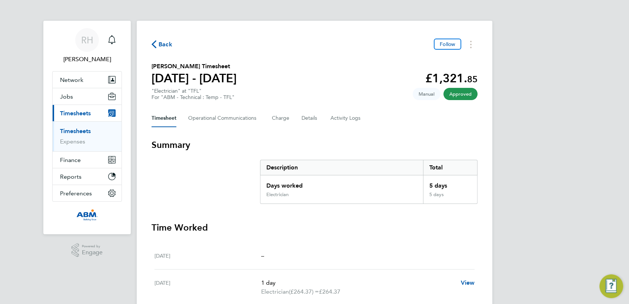
click at [163, 42] on span "Back" at bounding box center [166, 44] width 14 height 9
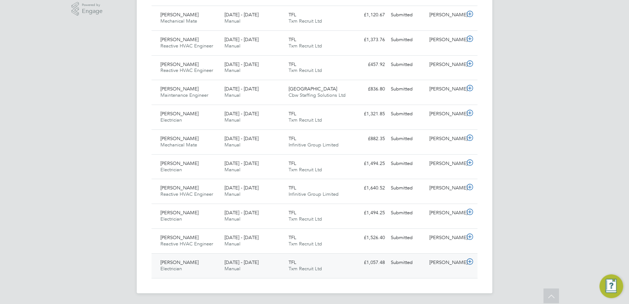
click at [472, 261] on icon at bounding box center [470, 262] width 9 height 6
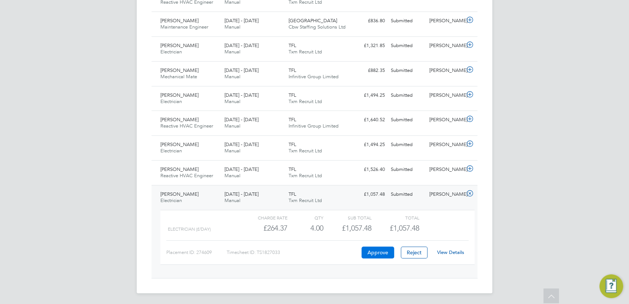
click at [375, 254] on button "Approve" at bounding box center [378, 253] width 33 height 12
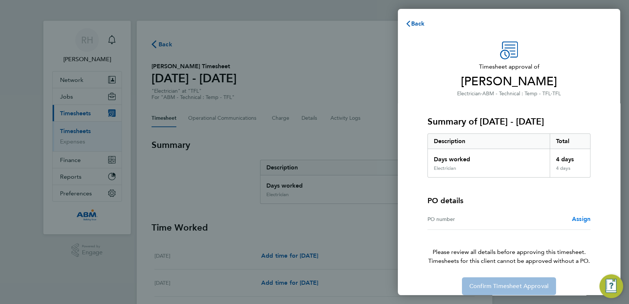
click at [580, 220] on span "Assign" at bounding box center [581, 218] width 19 height 7
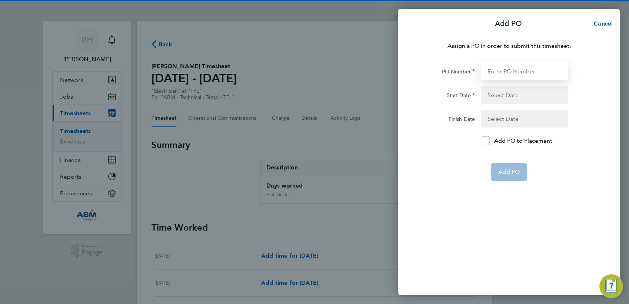
click at [503, 70] on input "PO Number" at bounding box center [524, 71] width 87 height 18
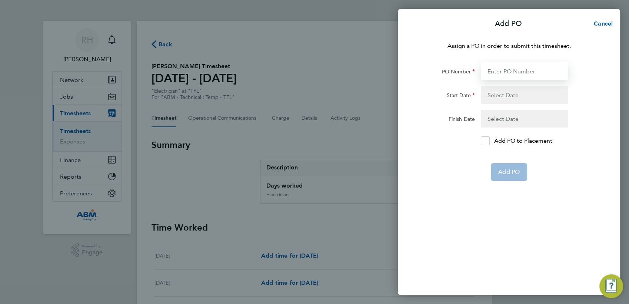
paste input "647909"
type input "647909"
type input "[DATE]"
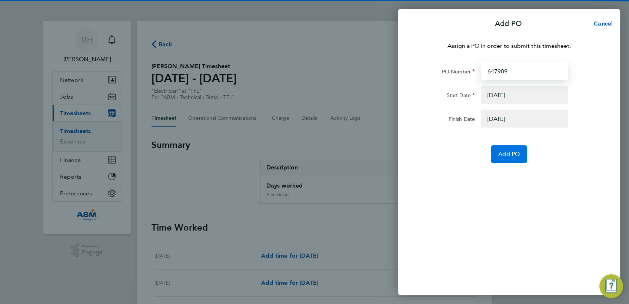
type input "647909"
click at [506, 154] on span "Add PO" at bounding box center [509, 153] width 21 height 7
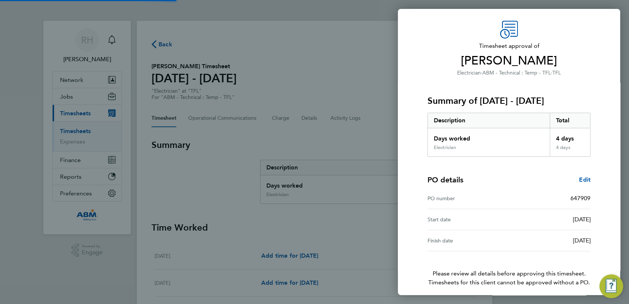
scroll to position [50, 0]
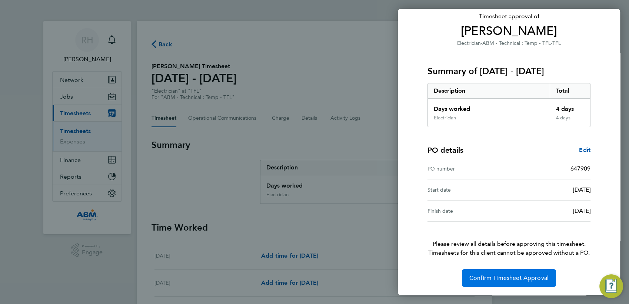
click at [514, 272] on button "Confirm Timesheet Approval" at bounding box center [509, 278] width 94 height 18
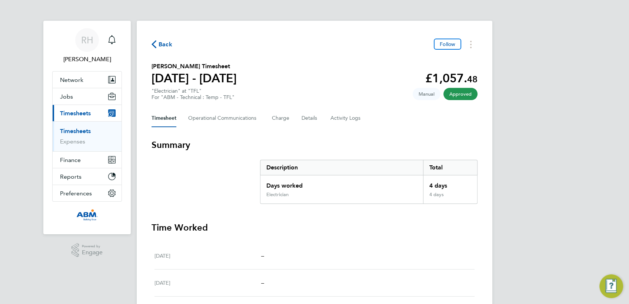
click at [164, 43] on span "Back" at bounding box center [166, 44] width 14 height 9
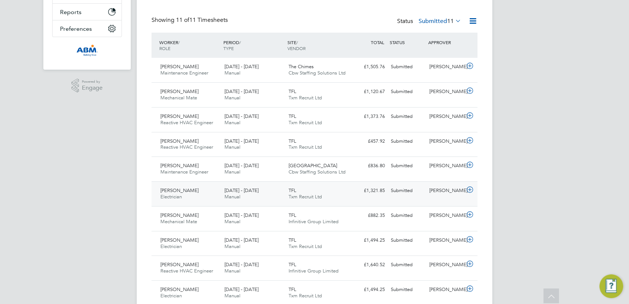
click at [469, 191] on icon at bounding box center [470, 190] width 9 height 6
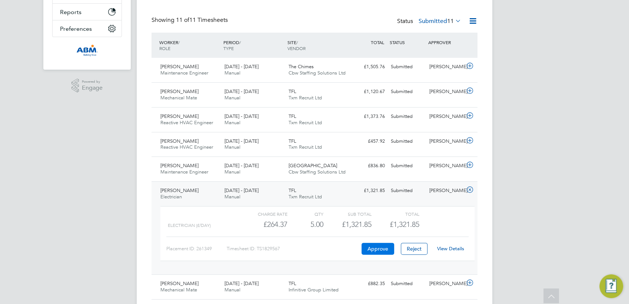
click at [382, 247] on button "Approve" at bounding box center [378, 249] width 33 height 12
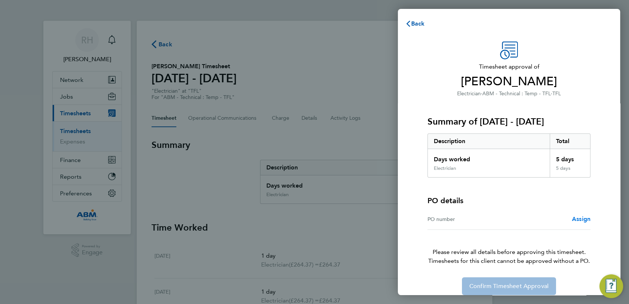
click at [573, 220] on span "Assign" at bounding box center [581, 218] width 19 height 7
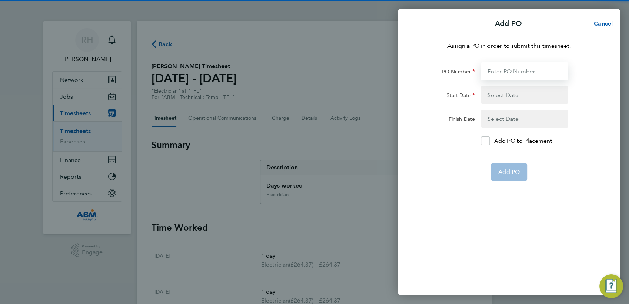
click at [510, 71] on input "PO Number" at bounding box center [524, 71] width 87 height 18
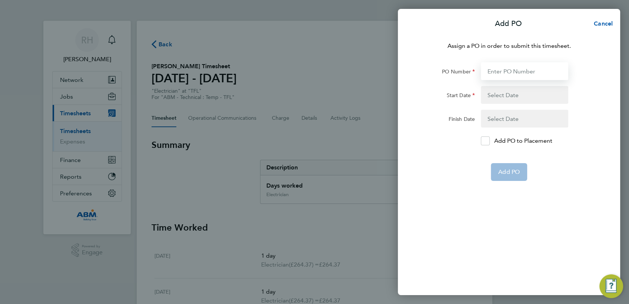
paste input "647909"
type input "647909"
type input "[DATE]"
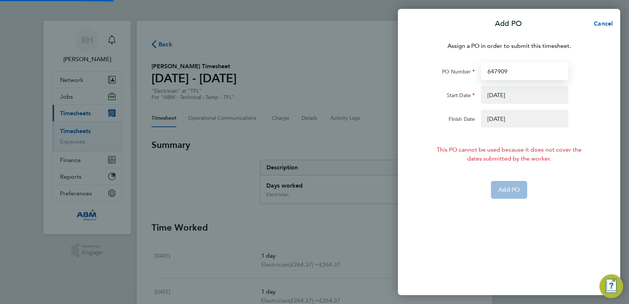
type input "647909"
click at [499, 96] on button "button" at bounding box center [524, 95] width 87 height 18
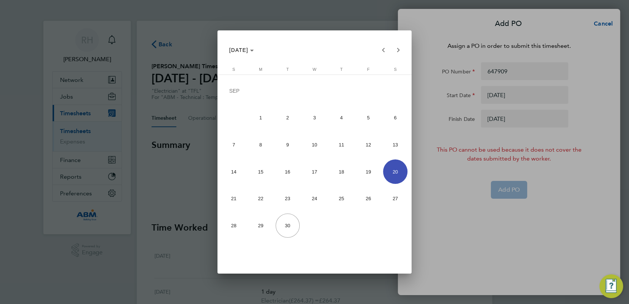
click at [261, 202] on span "22" at bounding box center [261, 198] width 24 height 24
type input "[DATE]"
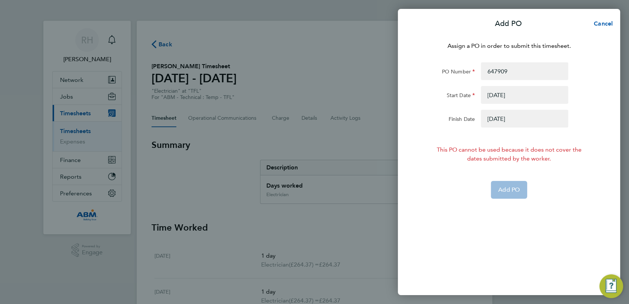
click at [492, 120] on button "button" at bounding box center [524, 119] width 87 height 18
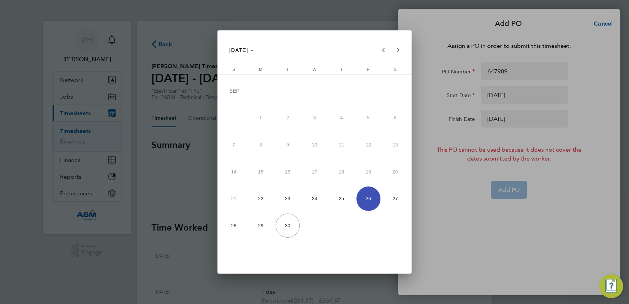
click at [238, 230] on span "28" at bounding box center [234, 226] width 24 height 24
type input "[DATE]"
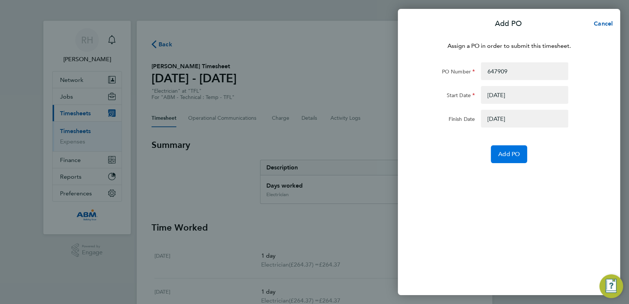
click at [499, 154] on span "Add PO" at bounding box center [509, 153] width 21 height 7
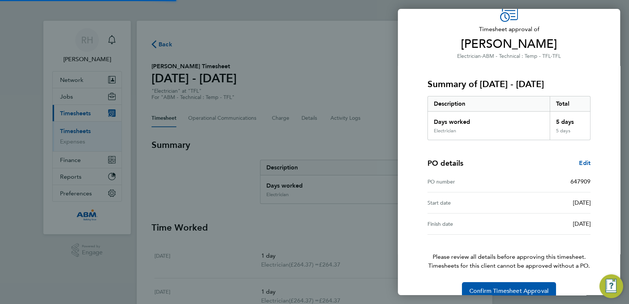
scroll to position [50, 0]
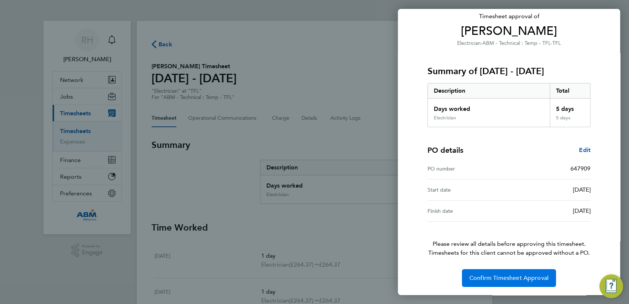
click at [491, 276] on span "Confirm Timesheet Approval" at bounding box center [509, 277] width 79 height 7
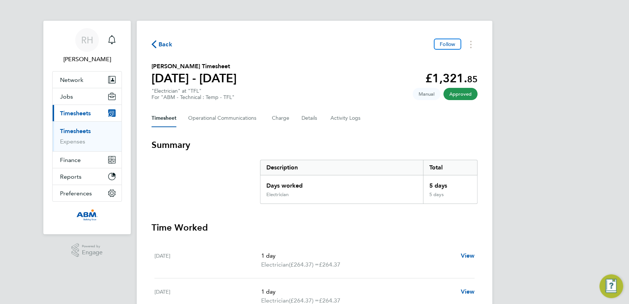
click at [168, 43] on span "Back" at bounding box center [166, 44] width 14 height 9
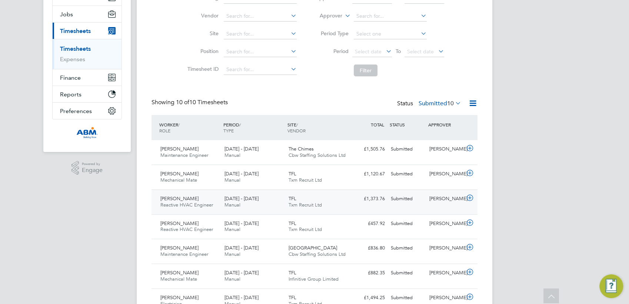
click at [469, 200] on icon at bounding box center [470, 198] width 9 height 6
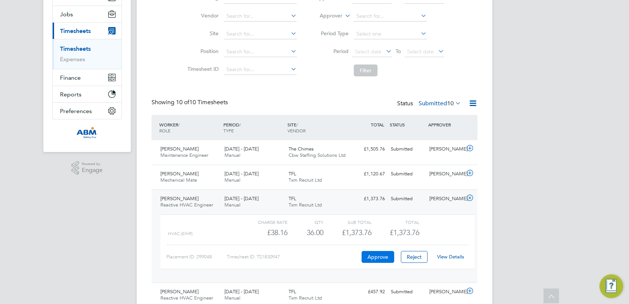
click at [382, 254] on button "Approve" at bounding box center [378, 257] width 33 height 12
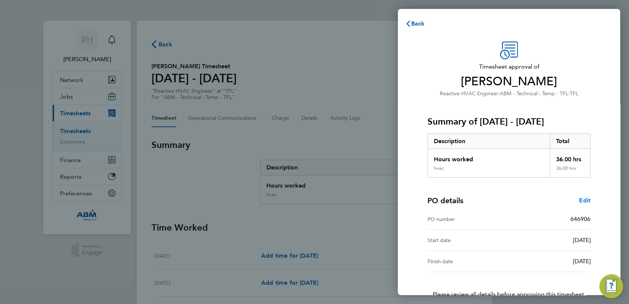
click at [582, 199] on span "Edit" at bounding box center [584, 200] width 11 height 7
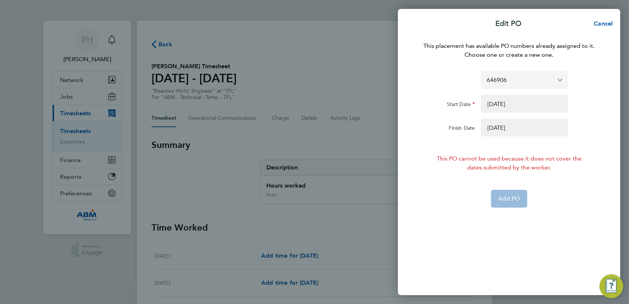
click at [516, 79] on input "646906" at bounding box center [524, 79] width 87 height 17
paste input "7913"
click at [431, 62] on div "This placement has available PO numbers already assigned to it. Choose one or c…" at bounding box center [509, 164] width 222 height 262
click at [509, 82] on input "646906" at bounding box center [524, 79] width 87 height 17
paste input "7913"
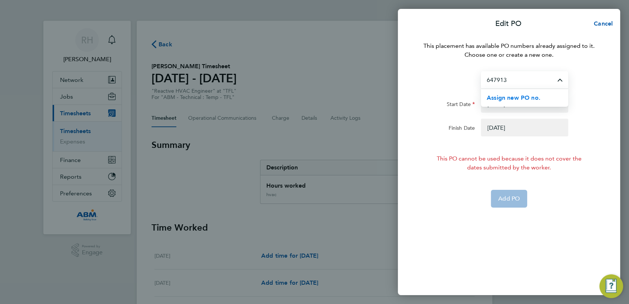
type input "647913"
click at [516, 97] on span "Assign new PO no." at bounding box center [514, 97] width 54 height 7
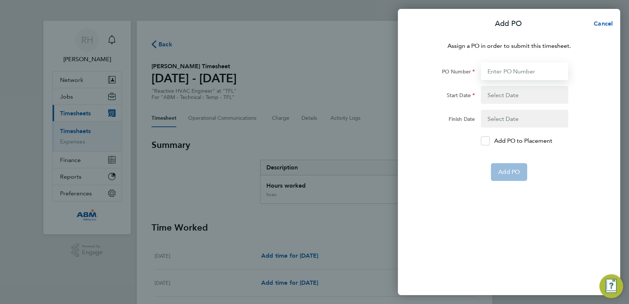
click at [509, 72] on input "PO Number" at bounding box center [524, 71] width 87 height 18
paste input "647913"
type input "647913"
click at [505, 94] on button "button" at bounding box center [524, 95] width 87 height 18
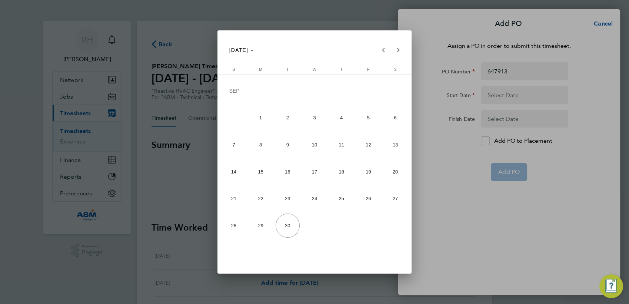
click at [394, 166] on span "20" at bounding box center [395, 171] width 24 height 24
type input "[DATE]"
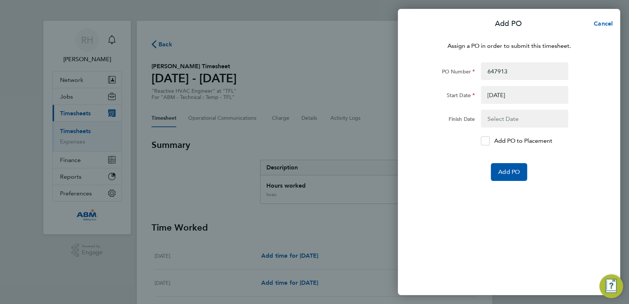
click at [512, 120] on button "button" at bounding box center [524, 119] width 87 height 18
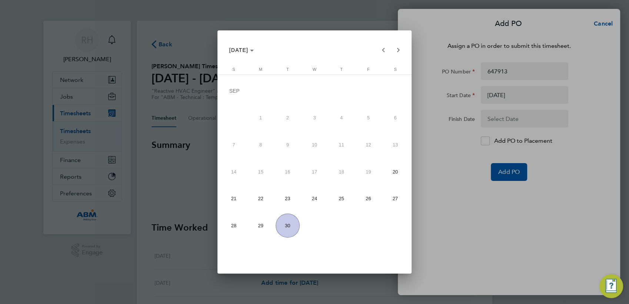
click at [370, 202] on span "26" at bounding box center [369, 198] width 24 height 24
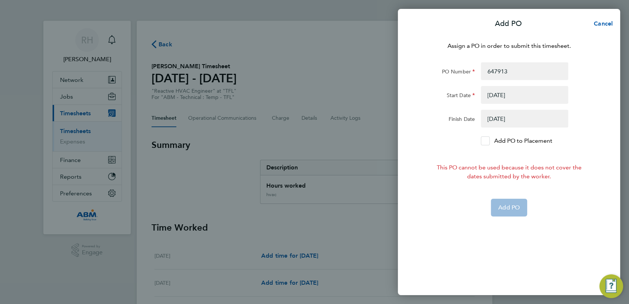
click at [483, 142] on icon at bounding box center [486, 141] width 6 height 5
click at [488, 141] on input "Add PO to Placement" at bounding box center [488, 141] width 0 height 0
click at [462, 194] on form "PO Number 647913 Start Date 20 Sep 25 Finish Date 26 Sep 25 Add PO to Placement…" at bounding box center [509, 139] width 181 height 154
click at [524, 116] on button "button" at bounding box center [524, 119] width 87 height 18
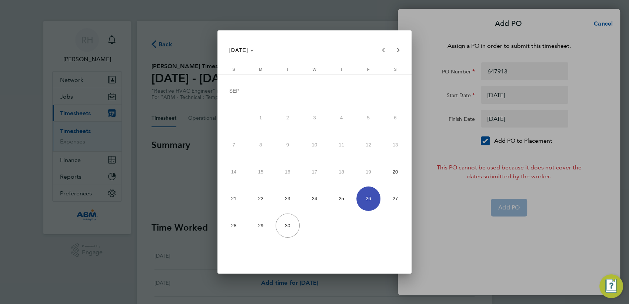
drag, startPoint x: 346, startPoint y: 202, endPoint x: 431, endPoint y: 191, distance: 86.1
click at [346, 202] on span "25" at bounding box center [342, 198] width 24 height 24
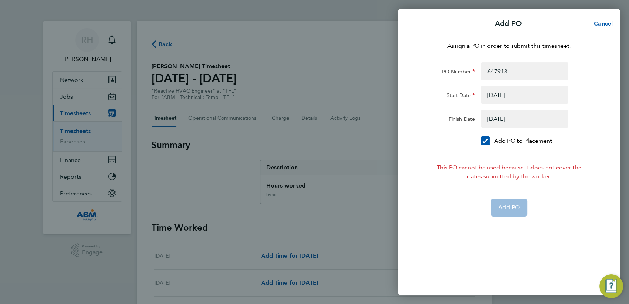
click at [515, 119] on button "button" at bounding box center [524, 119] width 87 height 18
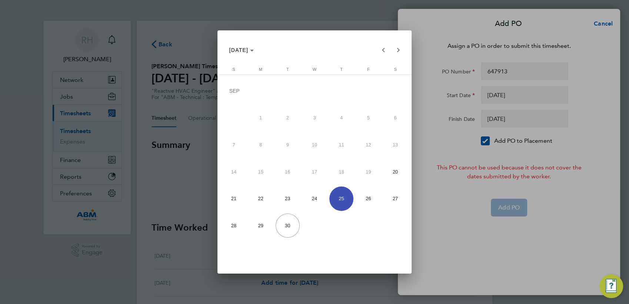
click at [398, 197] on span "27" at bounding box center [395, 198] width 24 height 24
type input "27 Sep 25"
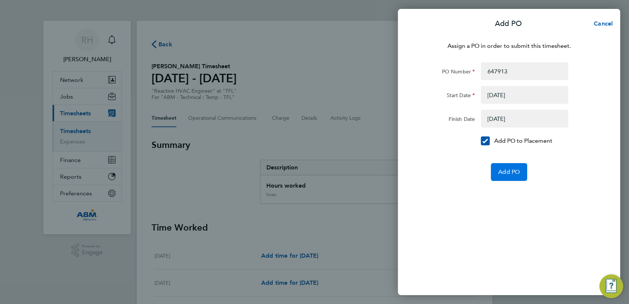
click at [507, 171] on span "Add PO" at bounding box center [509, 171] width 21 height 7
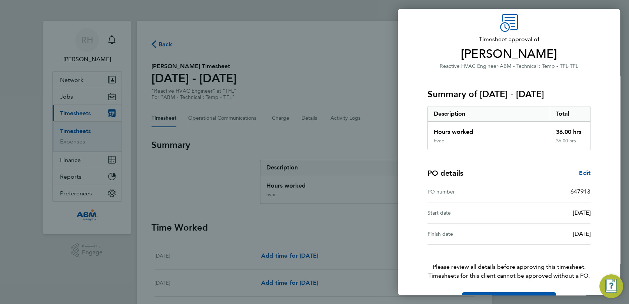
scroll to position [50, 0]
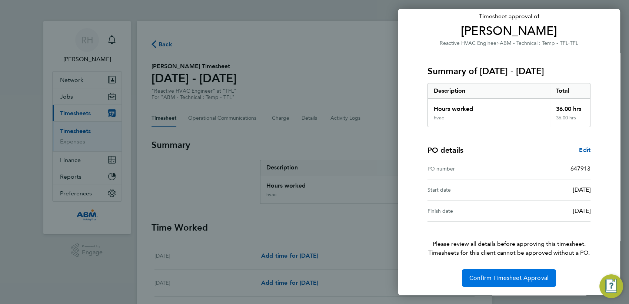
click at [507, 281] on button "Confirm Timesheet Approval" at bounding box center [509, 278] width 94 height 18
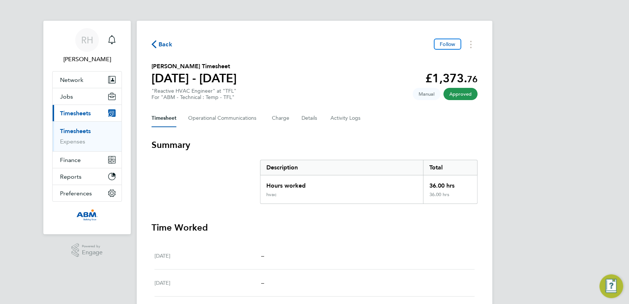
click at [164, 45] on span "Back" at bounding box center [166, 44] width 14 height 9
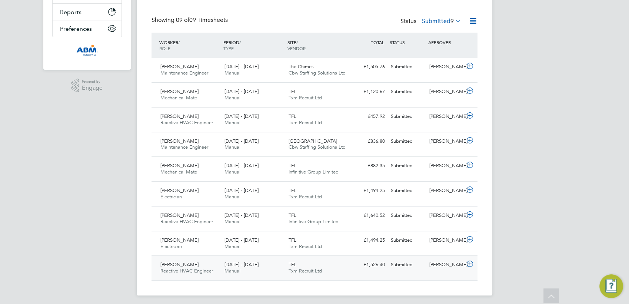
click at [471, 265] on icon at bounding box center [470, 264] width 9 height 6
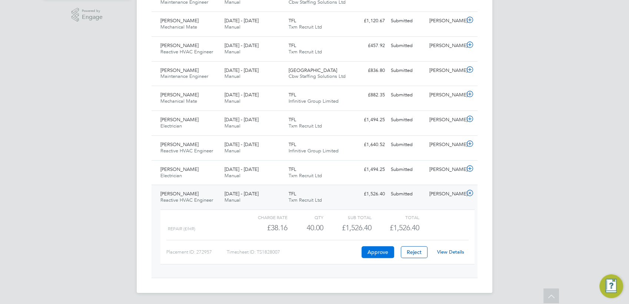
click at [371, 252] on button "Approve" at bounding box center [378, 252] width 33 height 12
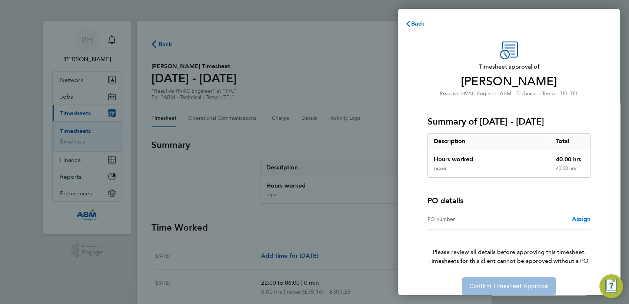
click at [581, 218] on span "Assign" at bounding box center [581, 218] width 19 height 7
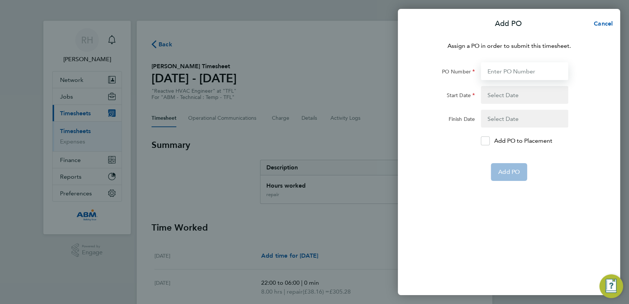
click at [497, 74] on input "PO Number" at bounding box center [524, 71] width 87 height 18
paste input "647913"
type input "647913"
type input "[DATE]"
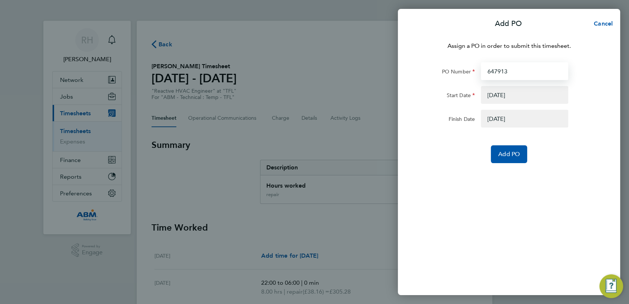
type input "647913"
drag, startPoint x: 439, startPoint y: 93, endPoint x: 474, endPoint y: 97, distance: 35.8
click at [439, 93] on div "Start Date" at bounding box center [447, 93] width 56 height 15
click at [523, 117] on button "button" at bounding box center [524, 119] width 87 height 18
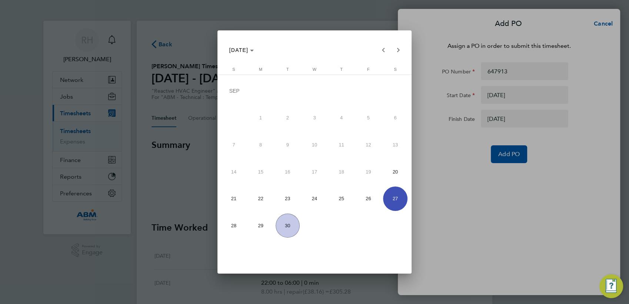
click at [363, 202] on span "26" at bounding box center [369, 198] width 24 height 24
type input "[DATE]"
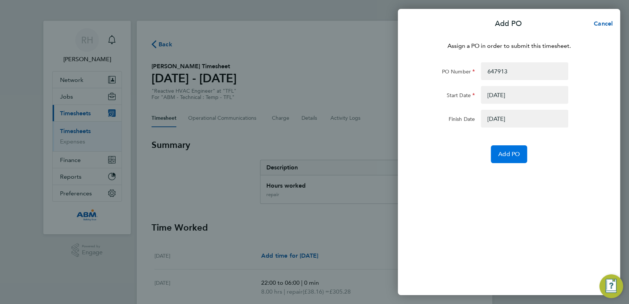
click at [512, 152] on span "Add PO" at bounding box center [509, 153] width 21 height 7
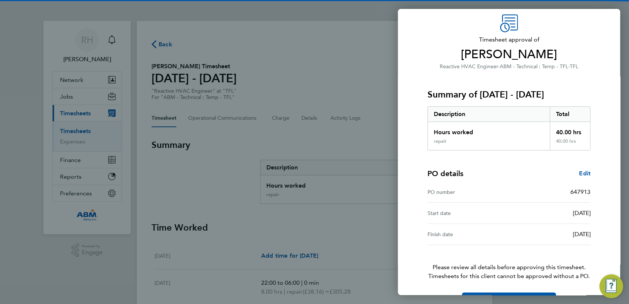
scroll to position [50, 0]
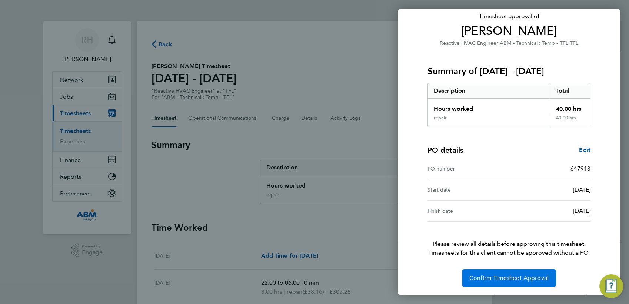
click at [497, 279] on span "Confirm Timesheet Approval" at bounding box center [509, 277] width 79 height 7
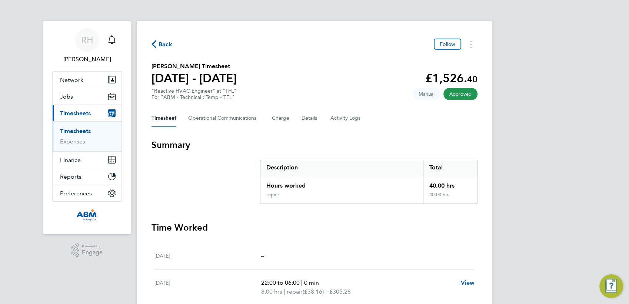
click at [160, 46] on span "Back" at bounding box center [166, 44] width 14 height 9
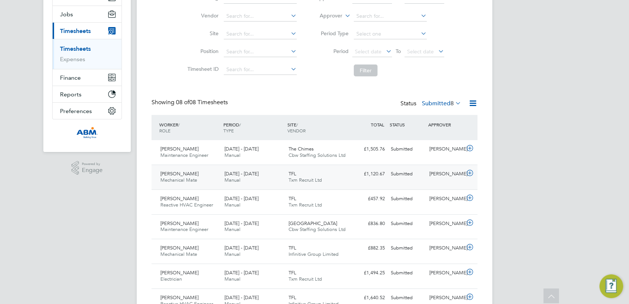
click at [470, 174] on icon at bounding box center [470, 173] width 9 height 6
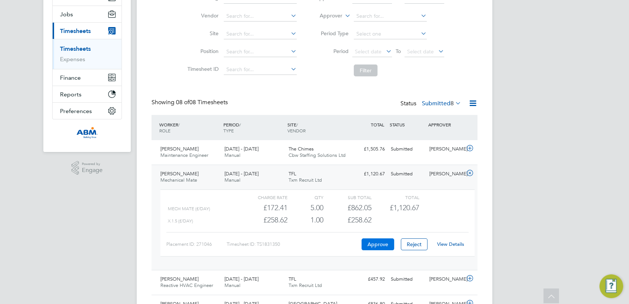
click at [386, 246] on button "Approve" at bounding box center [378, 244] width 33 height 12
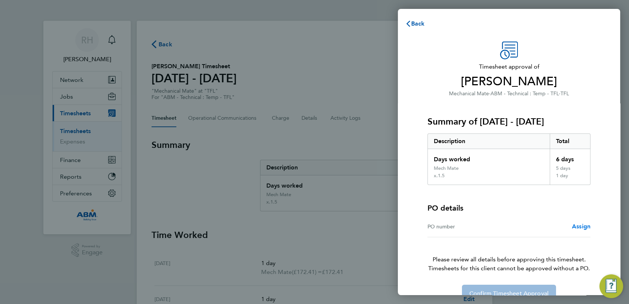
click at [580, 224] on span "Assign" at bounding box center [581, 226] width 19 height 7
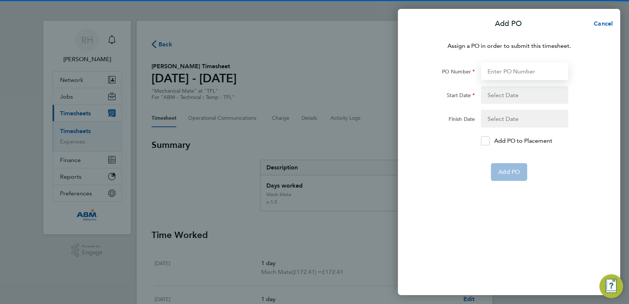
click at [488, 73] on input "PO Number" at bounding box center [524, 71] width 87 height 18
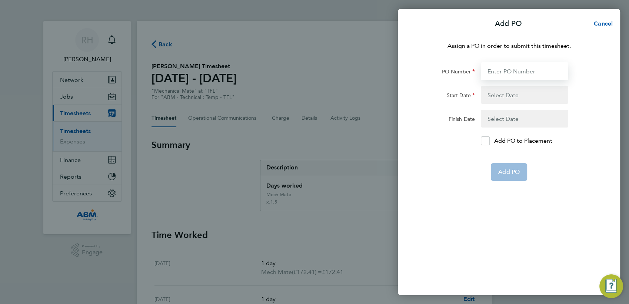
paste input "647913"
type input "647913"
type input "[DATE]"
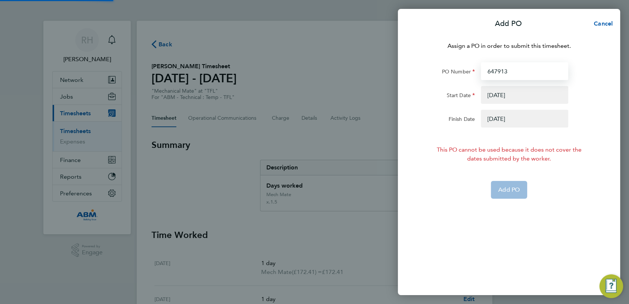
type input "647913"
click at [510, 93] on button "button" at bounding box center [524, 95] width 87 height 18
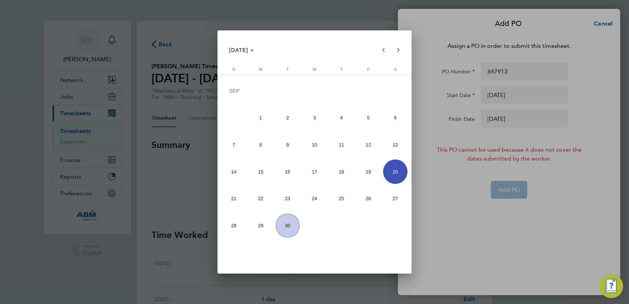
click at [262, 200] on span "22" at bounding box center [261, 198] width 24 height 24
type input "[DATE]"
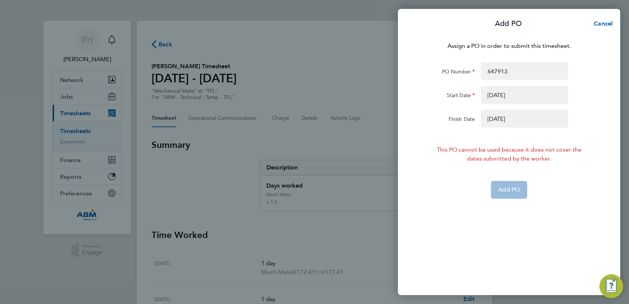
click at [500, 119] on button "button" at bounding box center [524, 119] width 87 height 18
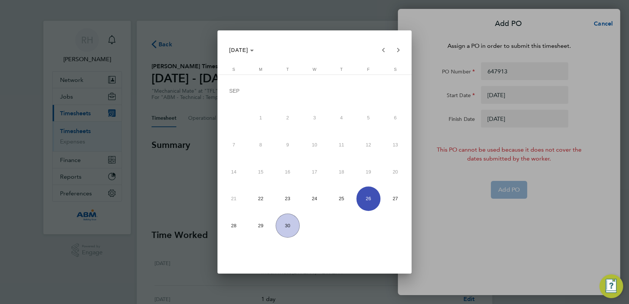
click at [235, 227] on span "28" at bounding box center [234, 226] width 24 height 24
type input "[DATE]"
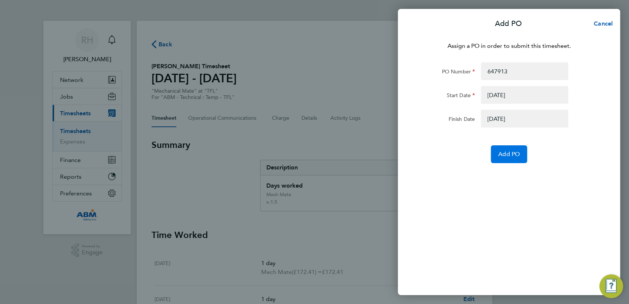
click at [504, 155] on span "Add PO" at bounding box center [509, 153] width 21 height 7
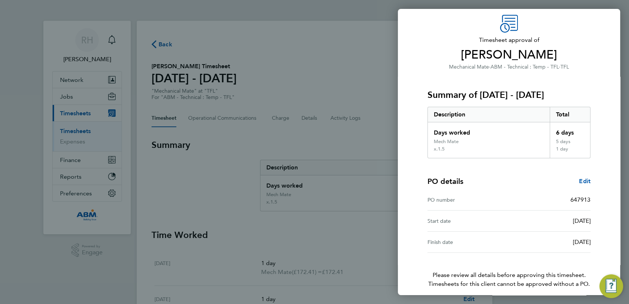
scroll to position [58, 0]
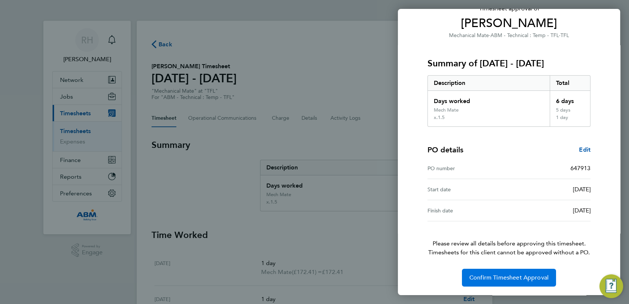
click at [515, 282] on button "Confirm Timesheet Approval" at bounding box center [509, 278] width 94 height 18
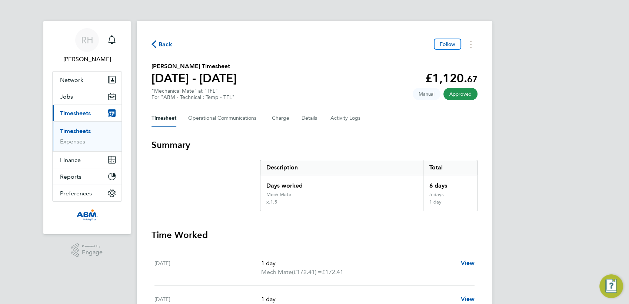
click at [165, 45] on span "Back" at bounding box center [166, 44] width 14 height 9
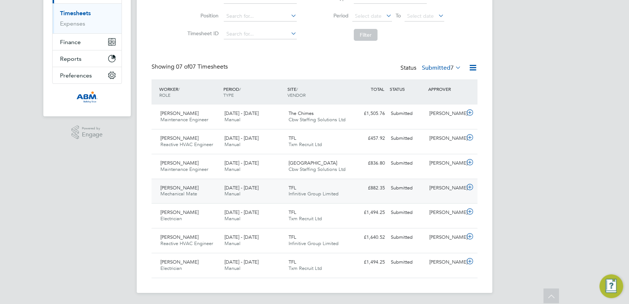
click at [470, 188] on icon at bounding box center [470, 187] width 9 height 6
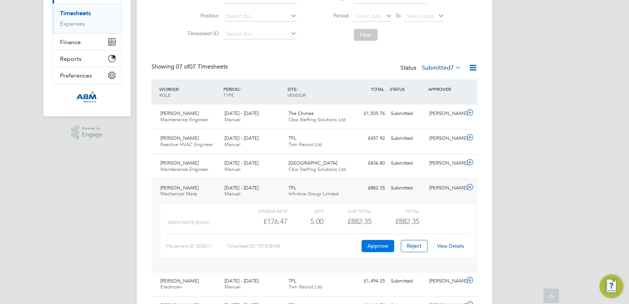
click at [377, 245] on button "Approve" at bounding box center [378, 246] width 33 height 12
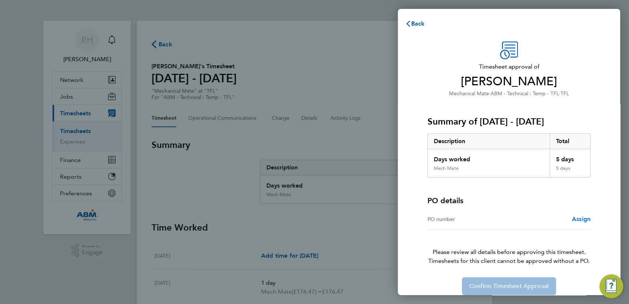
click at [586, 221] on span "Assign" at bounding box center [581, 218] width 19 height 7
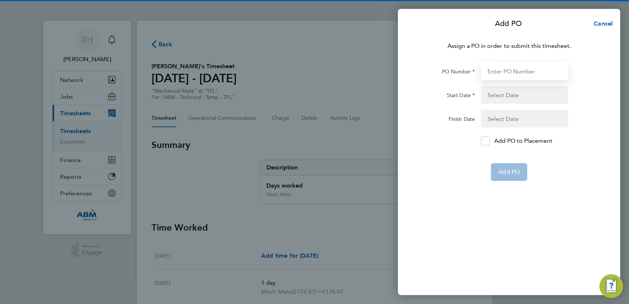
click at [513, 67] on input "PO Number" at bounding box center [524, 71] width 87 height 18
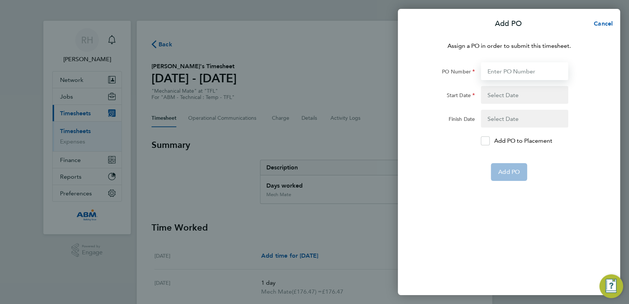
paste input "647913"
type input "647913"
type input "[DATE]"
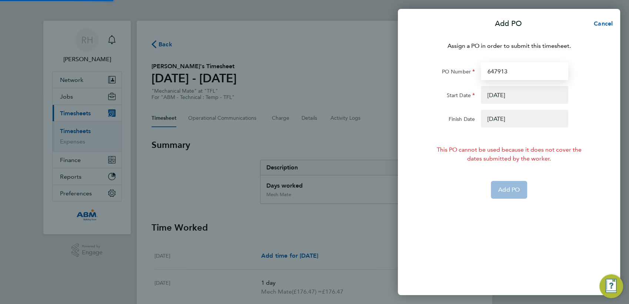
type input "647913"
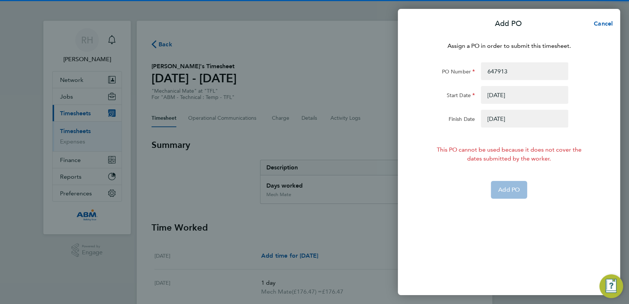
click at [507, 97] on button "button" at bounding box center [524, 95] width 87 height 18
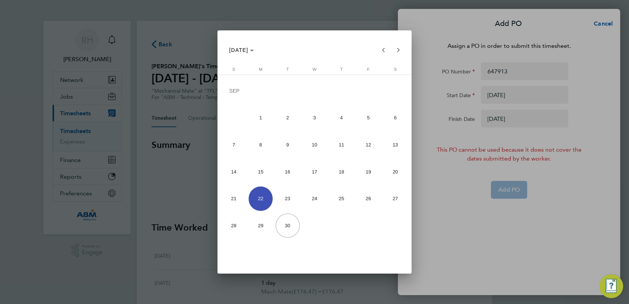
click at [404, 171] on span "20" at bounding box center [395, 171] width 24 height 24
type input "[DATE]"
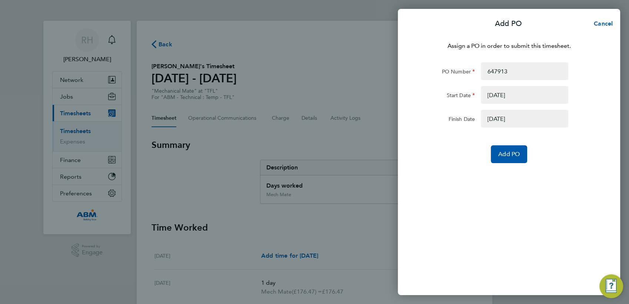
click at [502, 126] on button "button" at bounding box center [524, 119] width 87 height 18
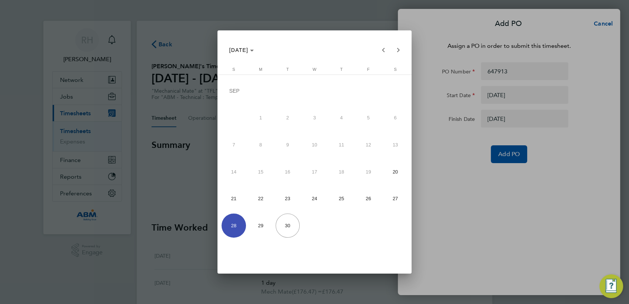
click at [372, 201] on span "26" at bounding box center [369, 198] width 24 height 24
type input "[DATE]"
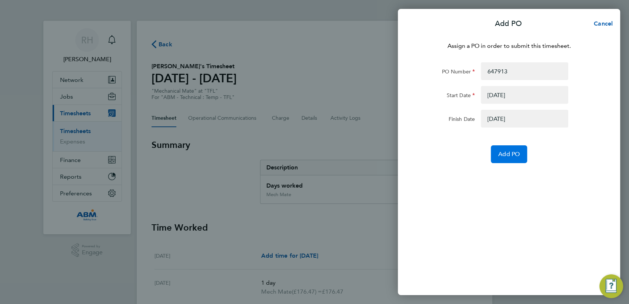
click at [513, 150] on span "Add PO" at bounding box center [509, 153] width 21 height 7
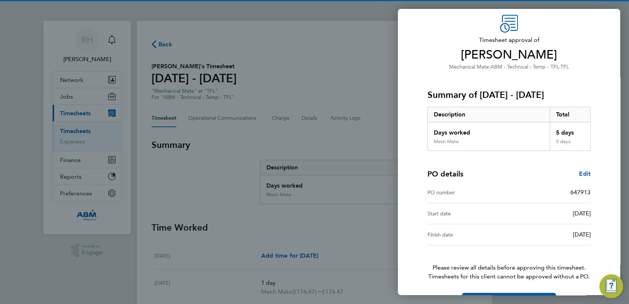
scroll to position [50, 0]
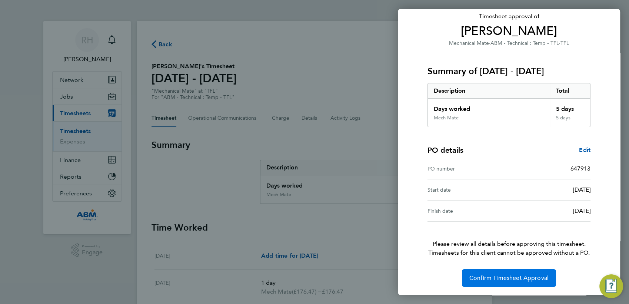
click at [508, 274] on span "Confirm Timesheet Approval" at bounding box center [509, 277] width 79 height 7
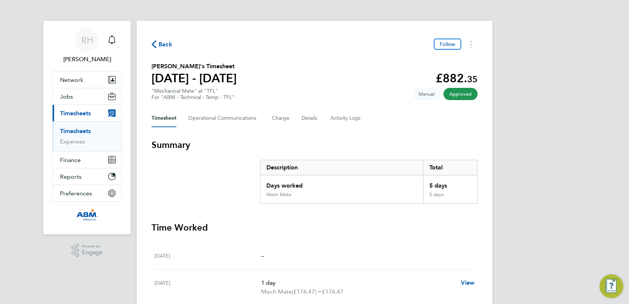
click at [167, 43] on span "Back" at bounding box center [166, 44] width 14 height 9
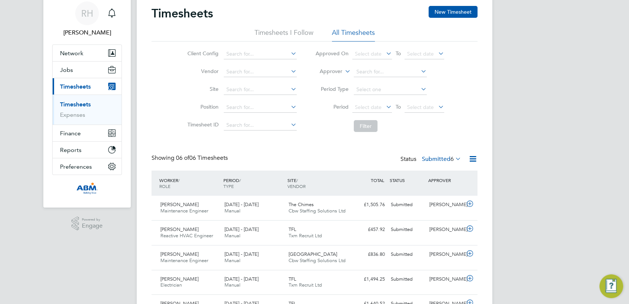
scroll to position [82, 0]
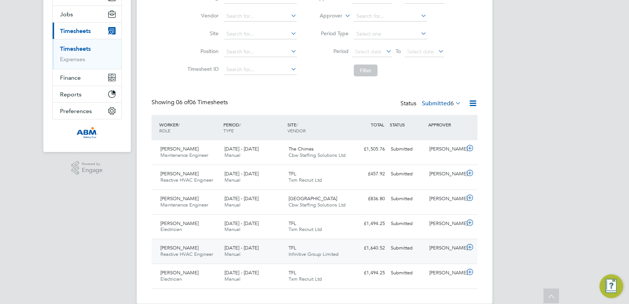
click at [468, 247] on icon at bounding box center [470, 247] width 9 height 6
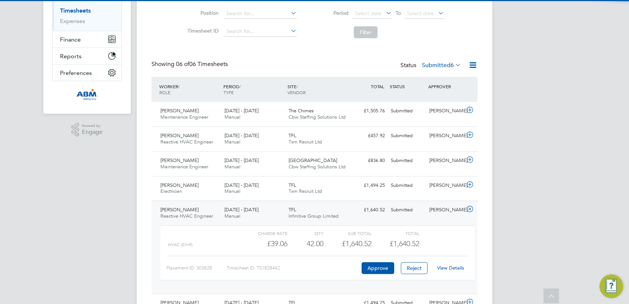
scroll to position [161, 0]
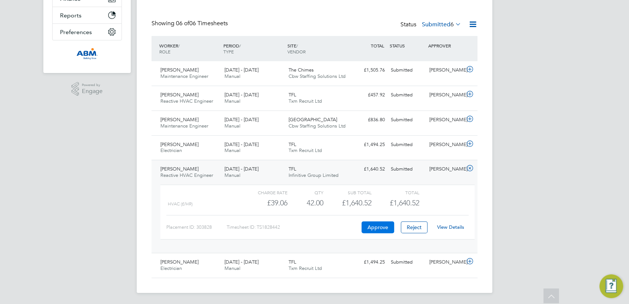
click at [377, 227] on button "Approve" at bounding box center [378, 227] width 33 height 12
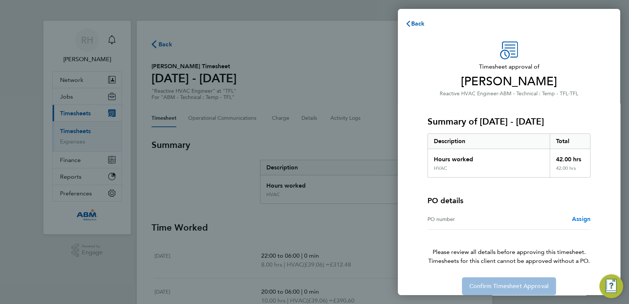
click at [582, 218] on span "Assign" at bounding box center [581, 218] width 19 height 7
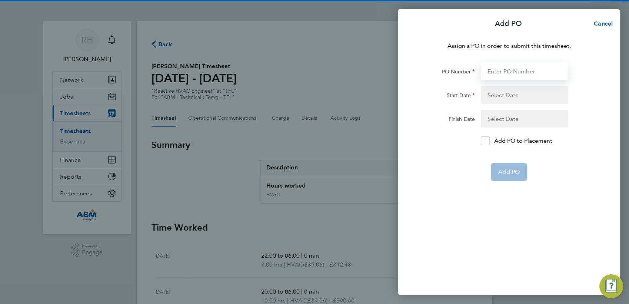
click at [489, 68] on input "PO Number" at bounding box center [524, 71] width 87 height 18
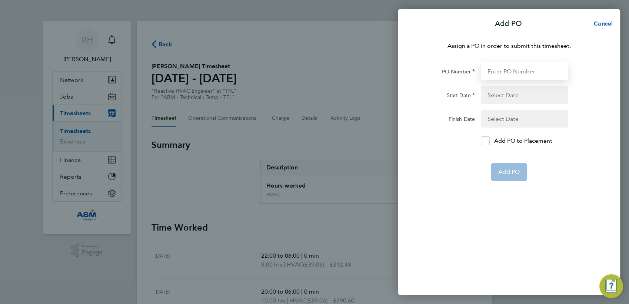
paste input "647913"
type input "647913"
type input "[DATE]"
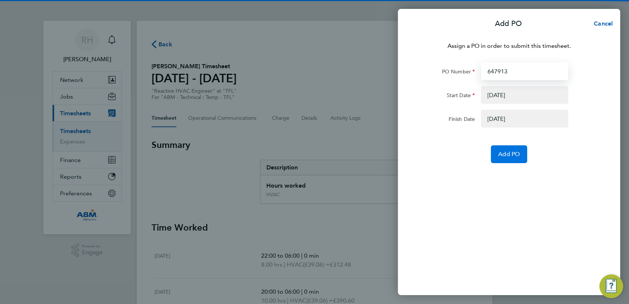
type input "647913"
click at [513, 149] on button "Add PO" at bounding box center [509, 154] width 36 height 18
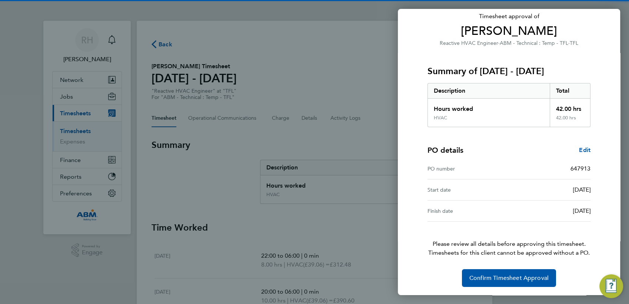
scroll to position [50, 0]
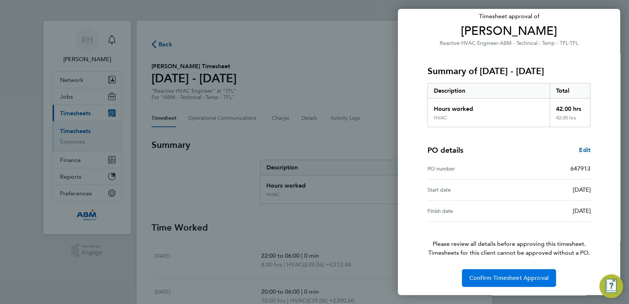
click at [516, 279] on span "Confirm Timesheet Approval" at bounding box center [509, 277] width 79 height 7
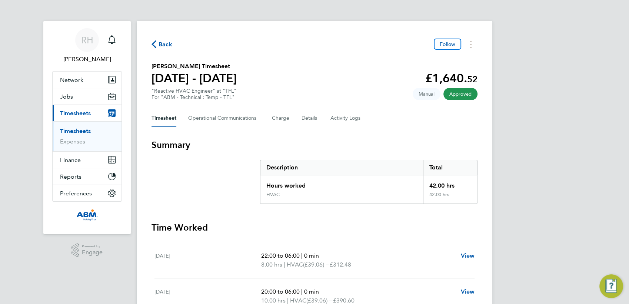
click at [163, 42] on span "Back" at bounding box center [166, 44] width 14 height 9
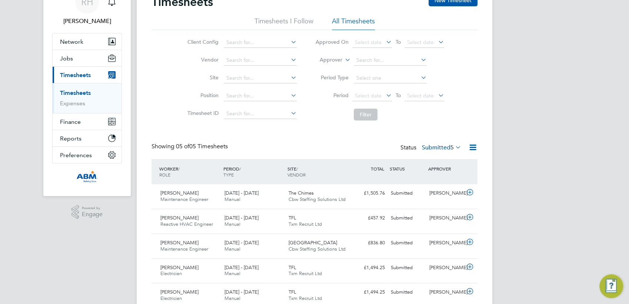
scroll to position [68, 0]
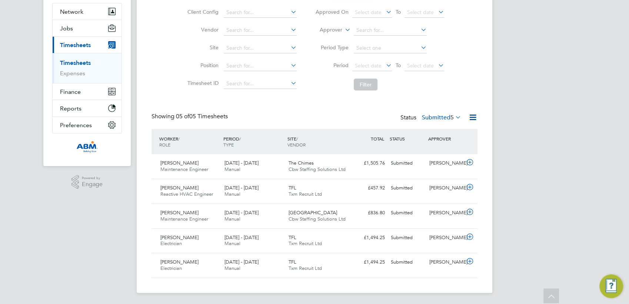
click at [80, 58] on ul "Timesheets Expenses" at bounding box center [87, 68] width 69 height 30
click at [80, 63] on link "Timesheets" at bounding box center [75, 62] width 31 height 7
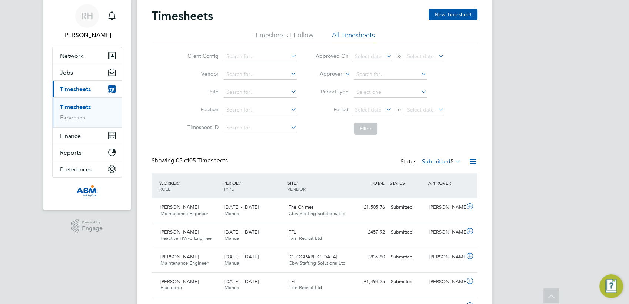
scroll to position [0, 0]
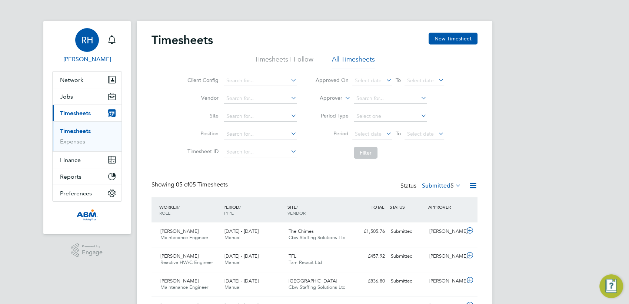
click at [84, 40] on span "RH" at bounding box center [87, 40] width 12 height 10
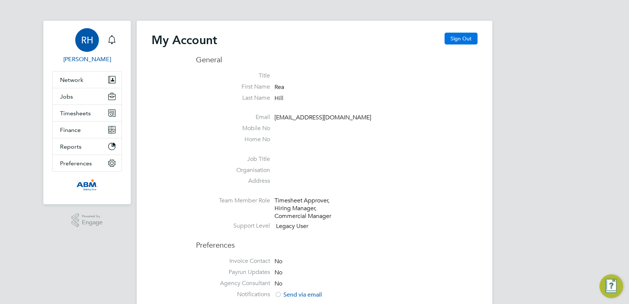
click at [468, 39] on button "Sign Out" at bounding box center [461, 39] width 33 height 12
